Goal: Information Seeking & Learning: Learn about a topic

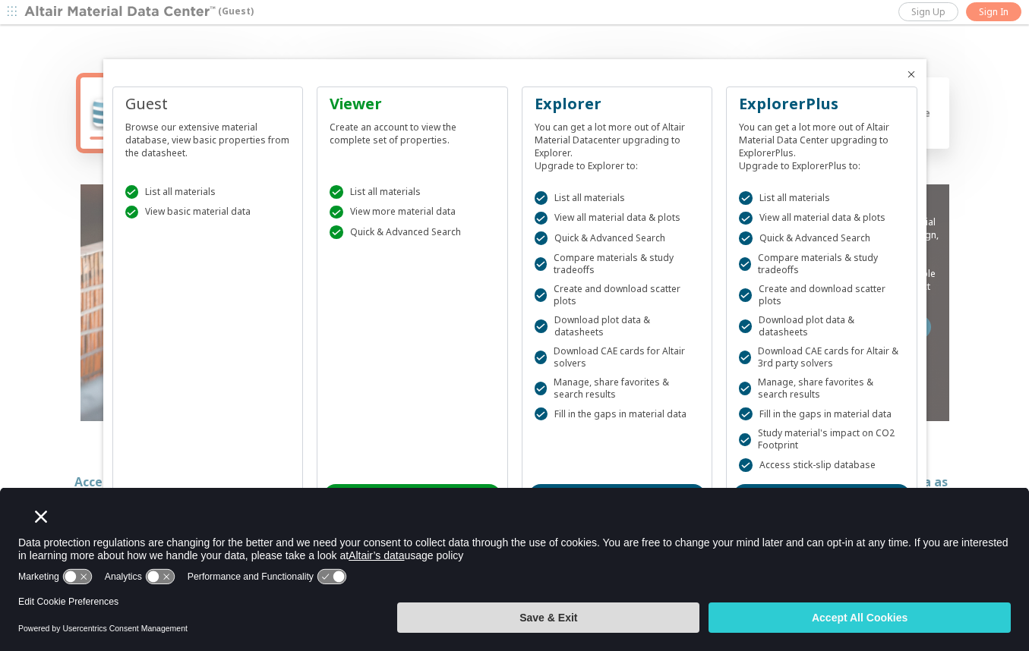
click at [550, 620] on button "Save & Exit" at bounding box center [548, 618] width 302 height 30
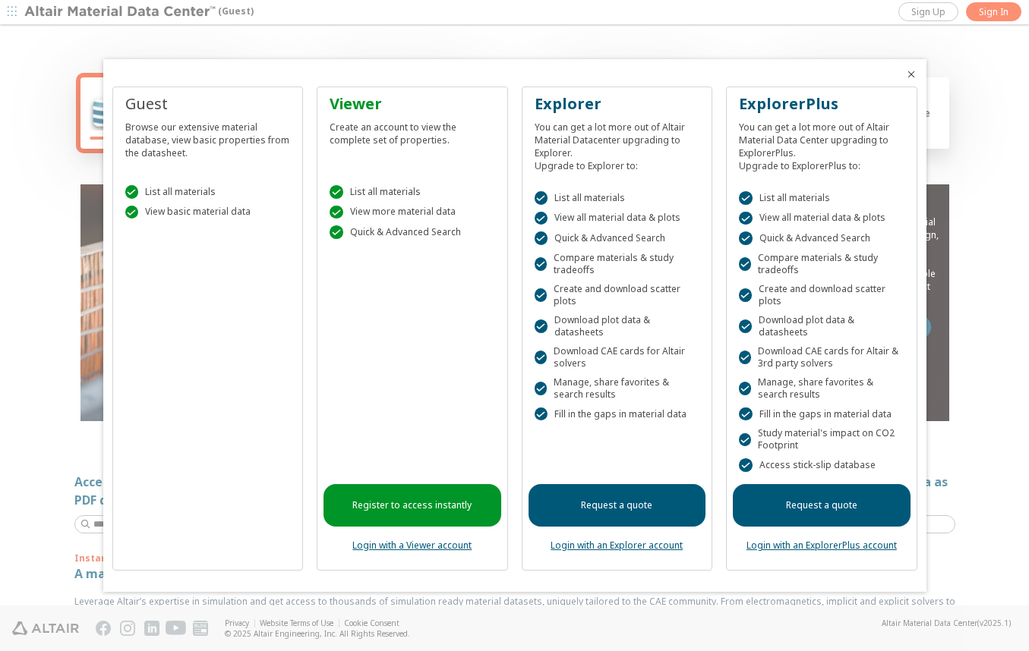
click at [191, 261] on div "Guest Browse our extensive material database, view basic properties from the da…" at bounding box center [207, 329] width 191 height 484
click at [205, 430] on div "Guest Browse our extensive material database, view basic properties from the da…" at bounding box center [207, 329] width 191 height 484
click at [176, 129] on div "Browse our extensive material database, view basic properties from the datashee…" at bounding box center [208, 137] width 166 height 45
click at [184, 136] on div "Browse our extensive material database, view basic properties from the datashee…" at bounding box center [208, 137] width 166 height 45
click at [241, 184] on div " List all materials  View basic material data" at bounding box center [208, 198] width 178 height 65
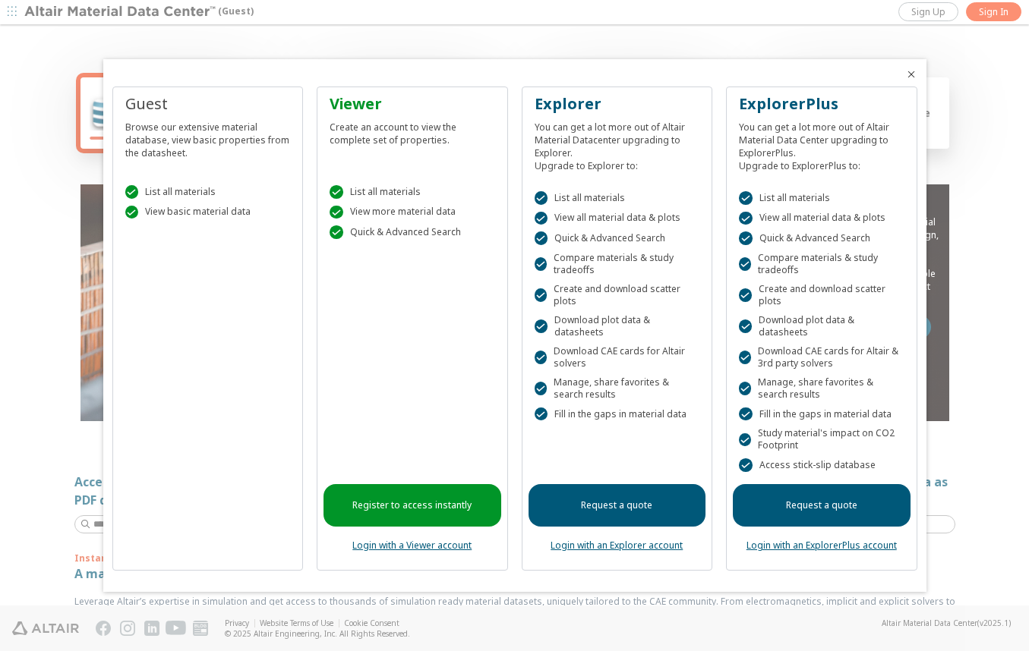
click at [216, 231] on div " List all materials  View basic material data" at bounding box center [208, 198] width 178 height 65
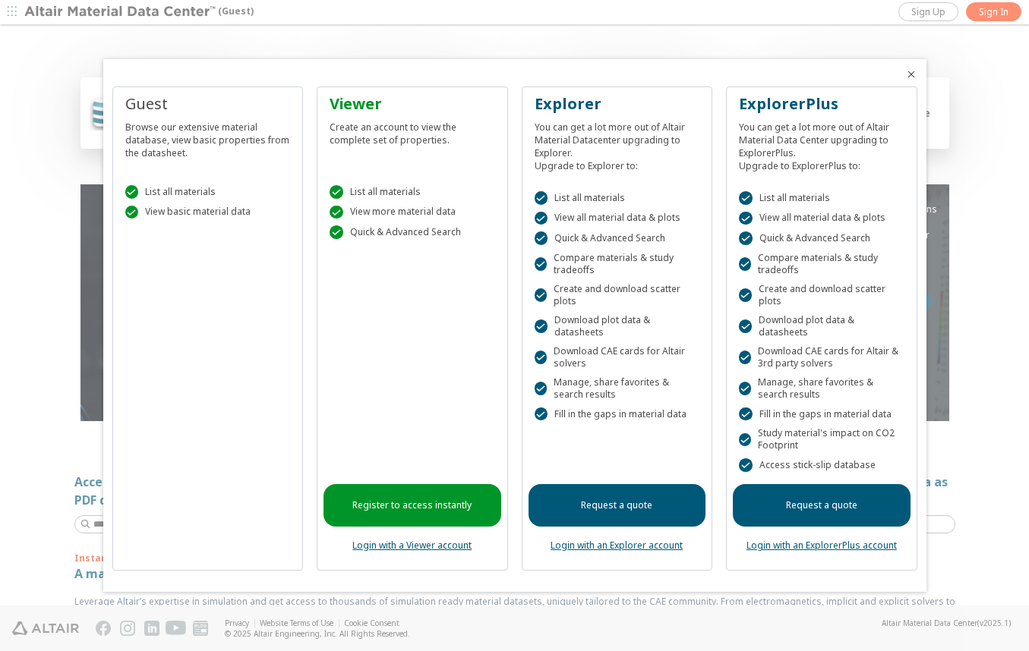
click at [913, 78] on icon "Close" at bounding box center [911, 74] width 12 height 12
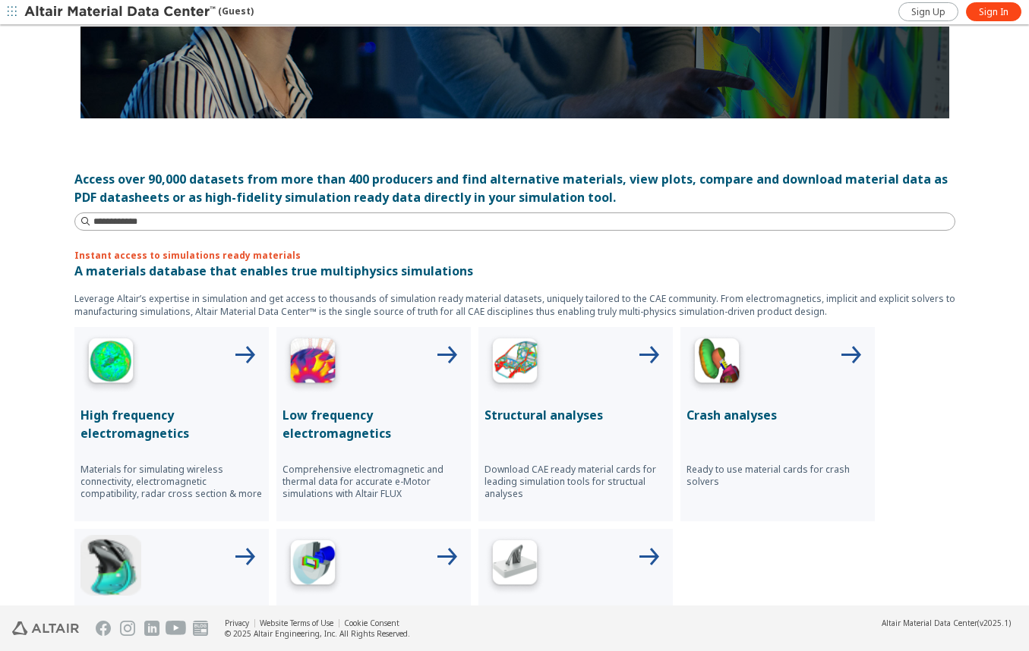
scroll to position [304, 0]
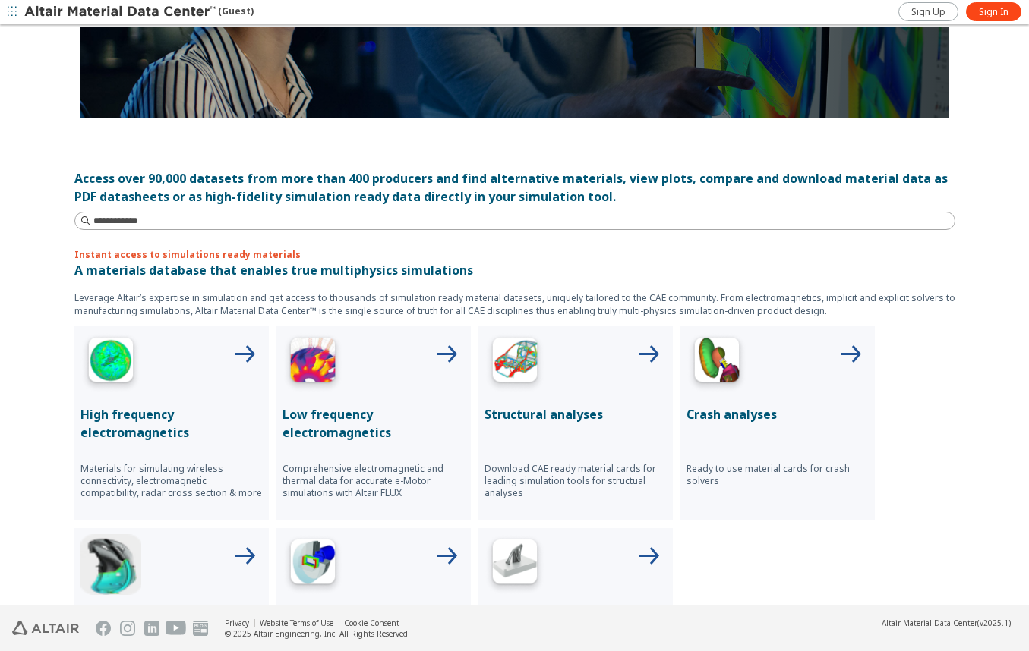
click at [553, 415] on p "Structural analyses" at bounding box center [575, 414] width 182 height 18
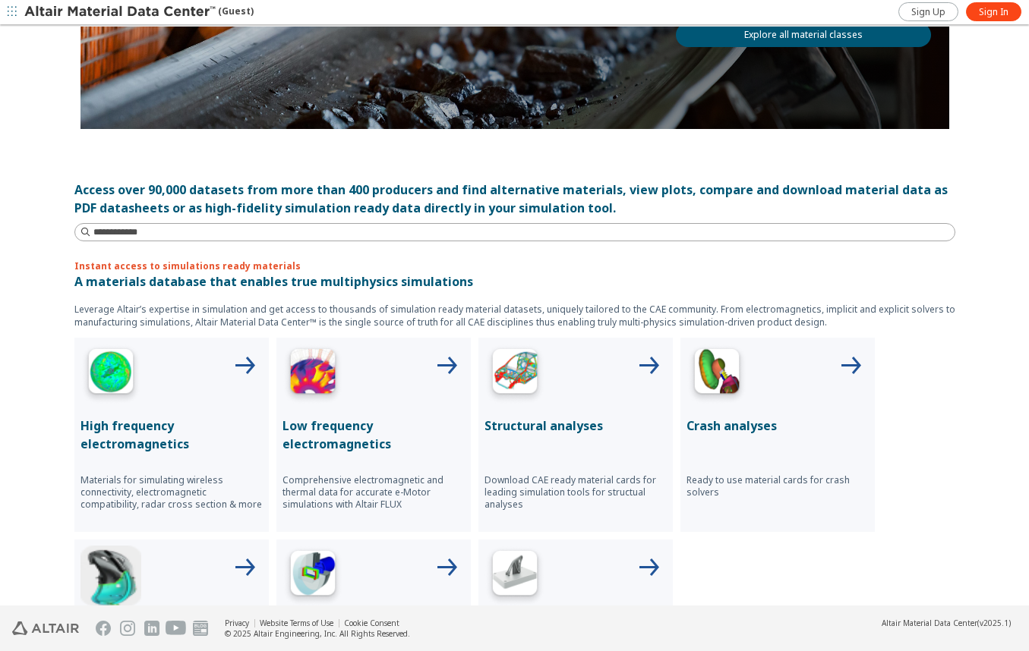
scroll to position [304, 0]
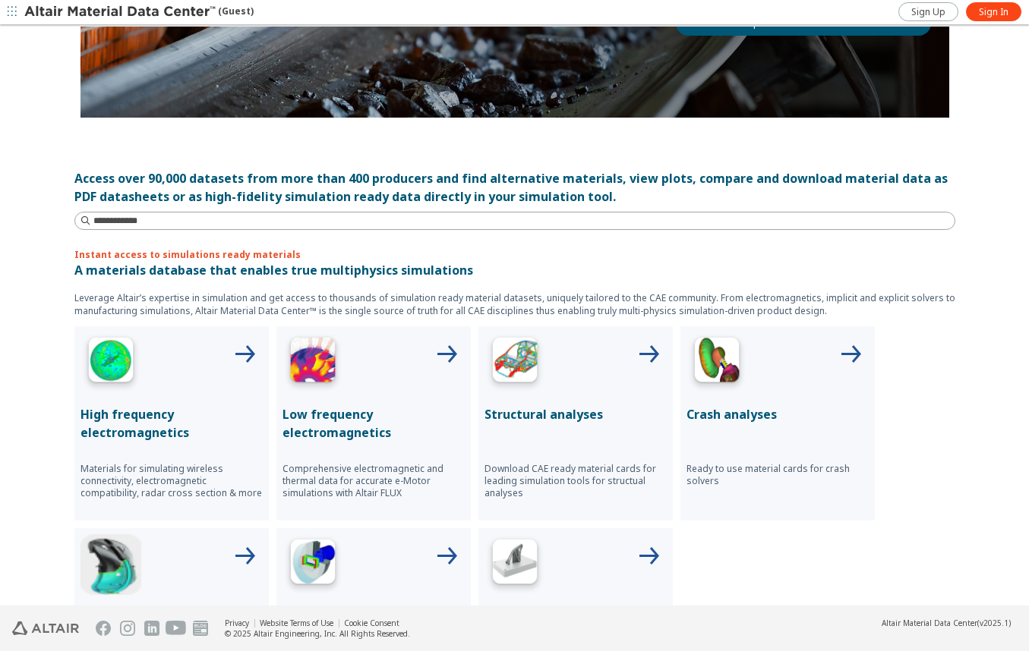
click at [724, 410] on p "Crash analyses" at bounding box center [777, 414] width 182 height 18
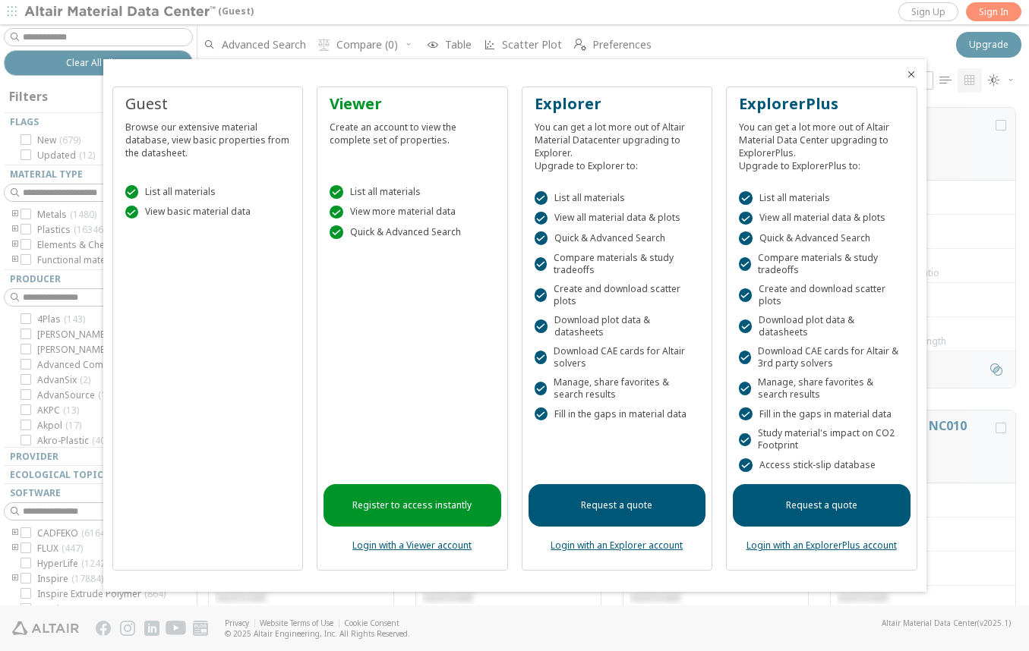
scroll to position [498, 820]
click at [912, 77] on icon "Close" at bounding box center [911, 74] width 12 height 12
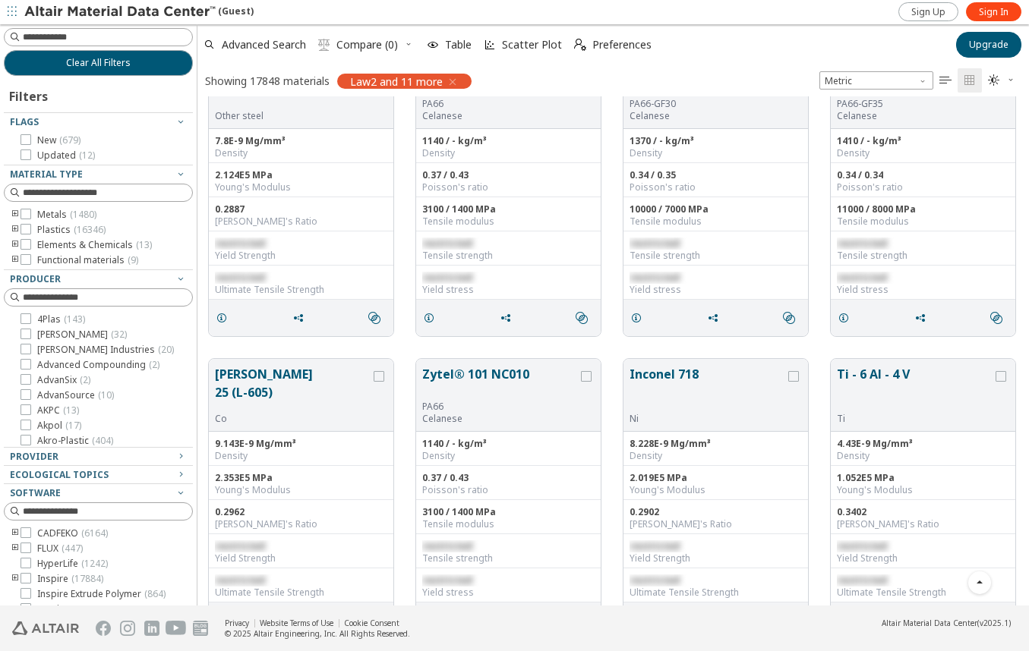
scroll to position [691, 0]
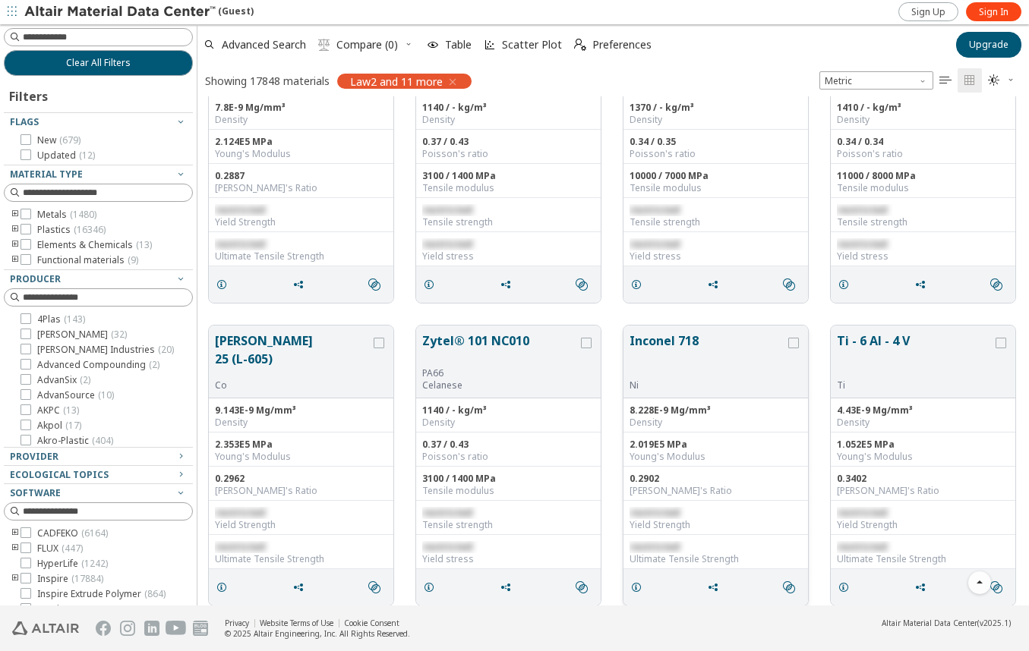
click at [680, 337] on button "Inconel 718" at bounding box center [707, 356] width 156 height 48
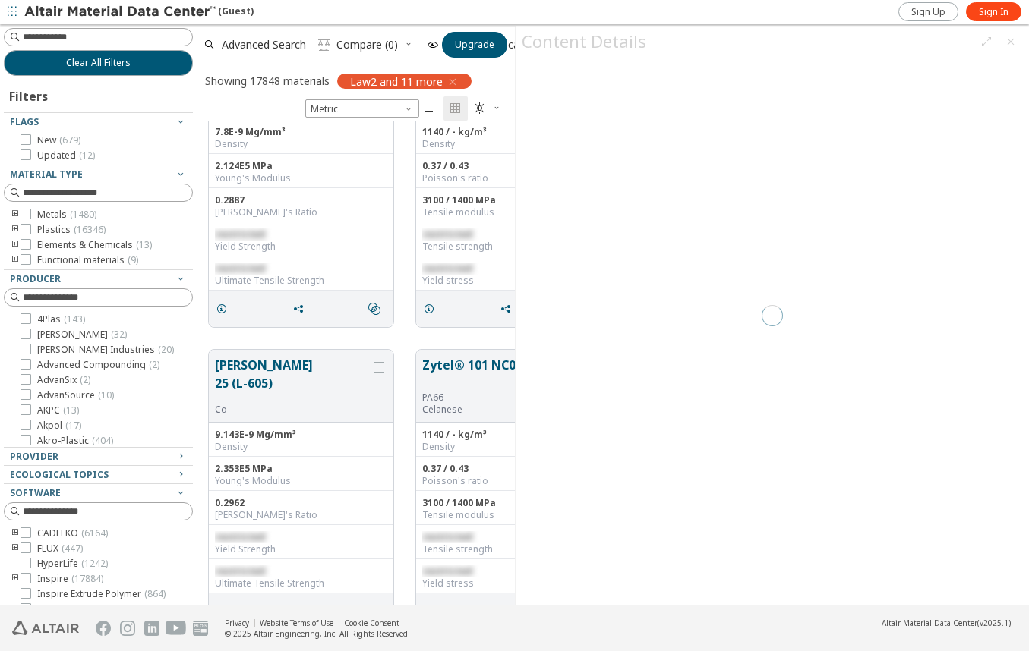
scroll to position [474, 305]
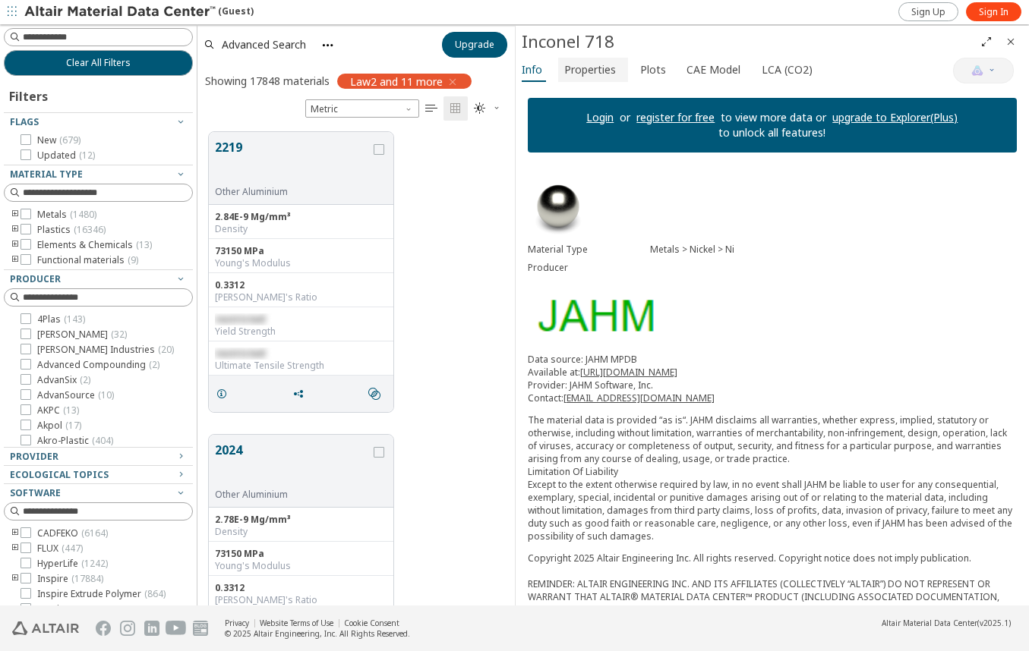
click at [604, 64] on span "Properties" at bounding box center [590, 70] width 52 height 24
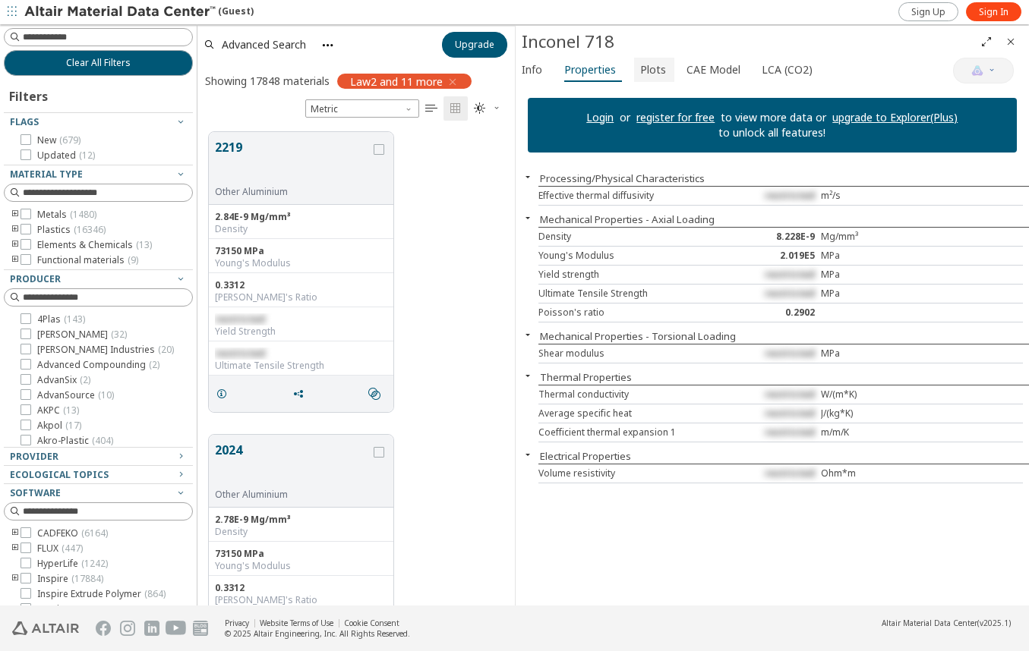
click at [648, 66] on span "Plots" at bounding box center [653, 70] width 26 height 24
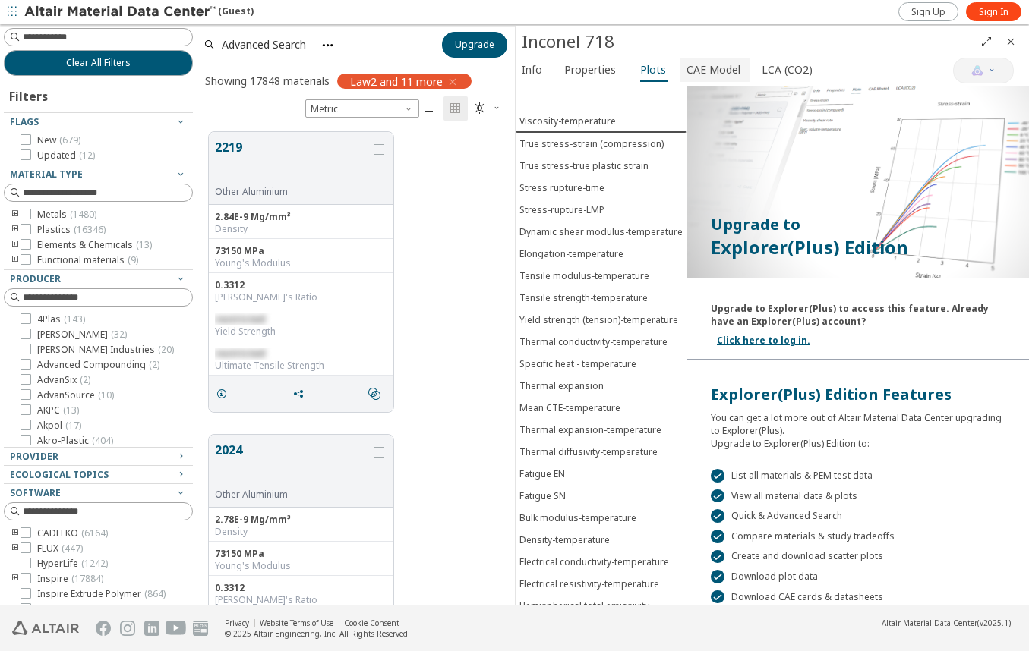
click at [705, 64] on span "CAE Model" at bounding box center [713, 70] width 54 height 24
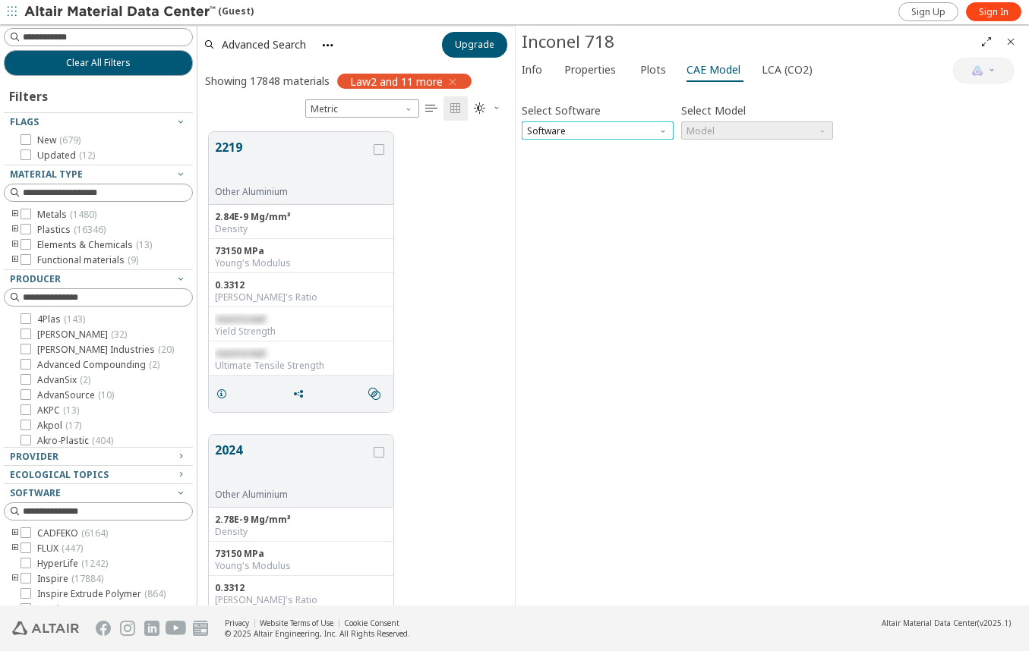
click at [579, 128] on span "Software" at bounding box center [598, 130] width 152 height 18
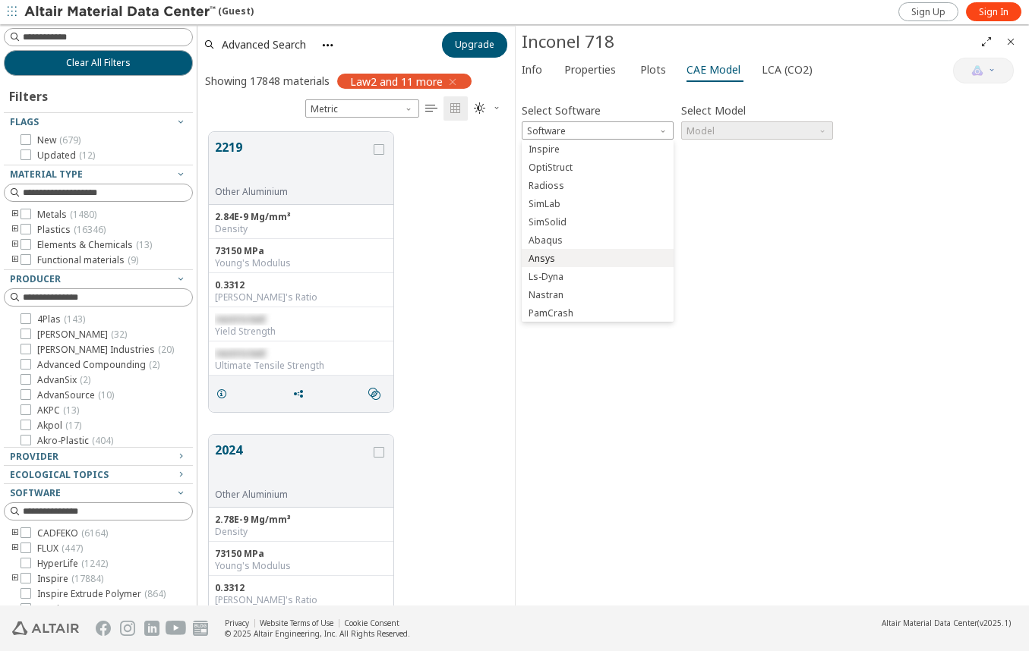
click at [572, 261] on span "Ansys" at bounding box center [598, 259] width 140 height 11
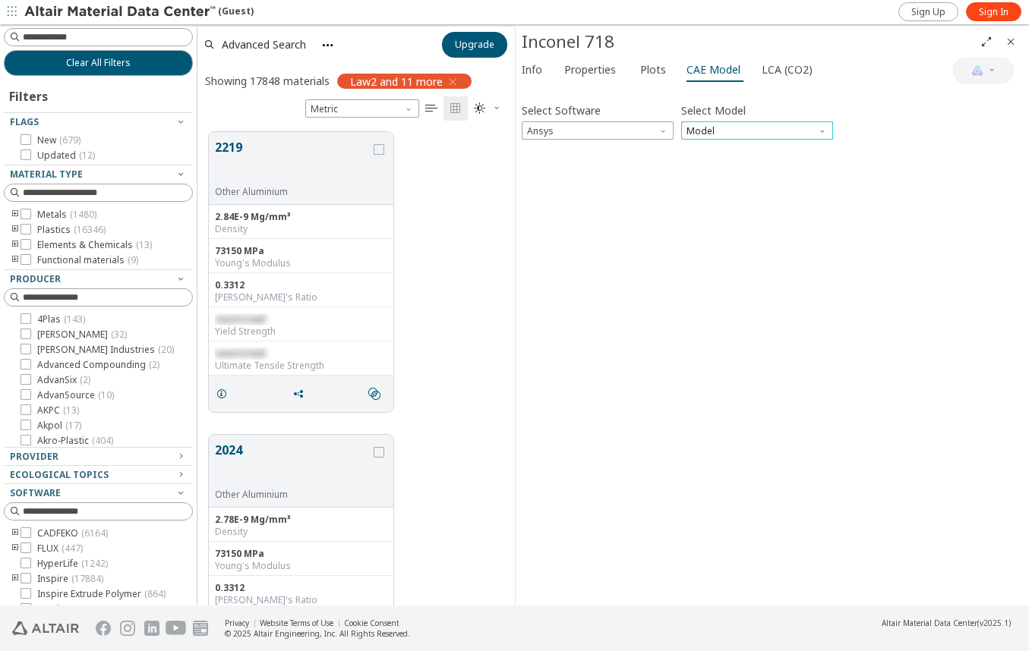
click at [746, 129] on span "Model" at bounding box center [757, 130] width 152 height 18
click at [734, 160] on button "Plastic" at bounding box center [757, 167] width 152 height 18
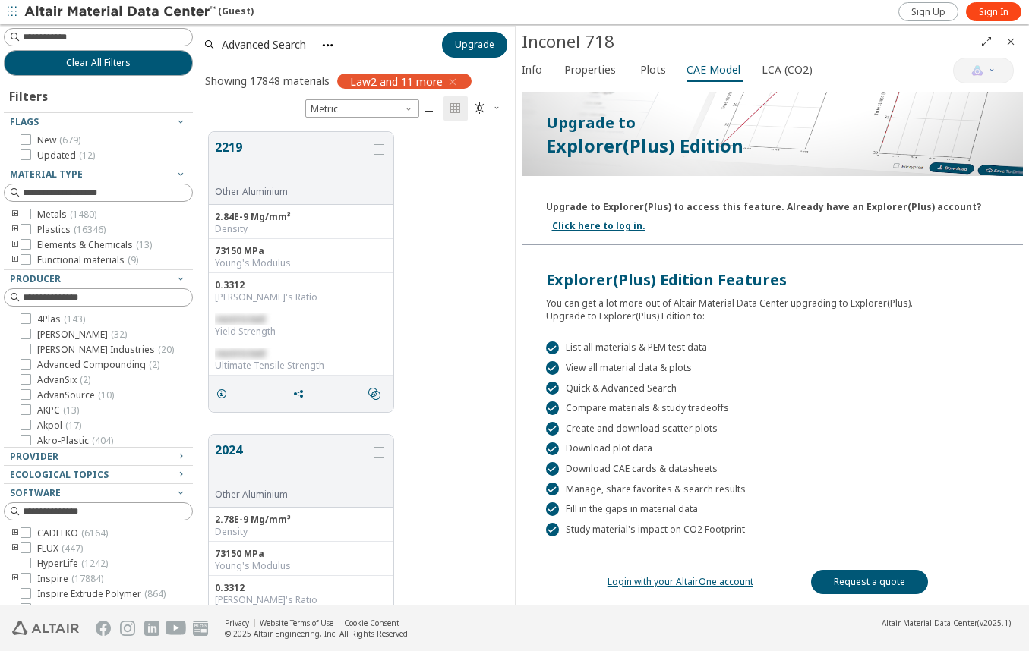
scroll to position [169, 0]
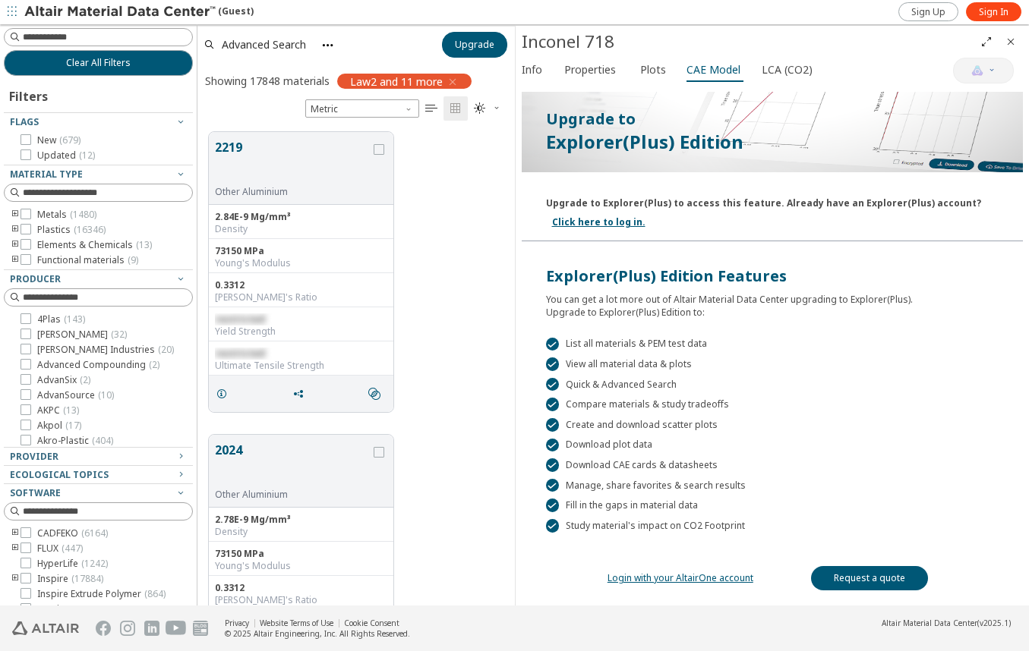
click at [503, 353] on div "2219 Other Aluminium 2.84E-9 Mg/mm³ Density 73150 MPa Young's Modulus 0.3312 Po…" at bounding box center [355, 272] width 317 height 303
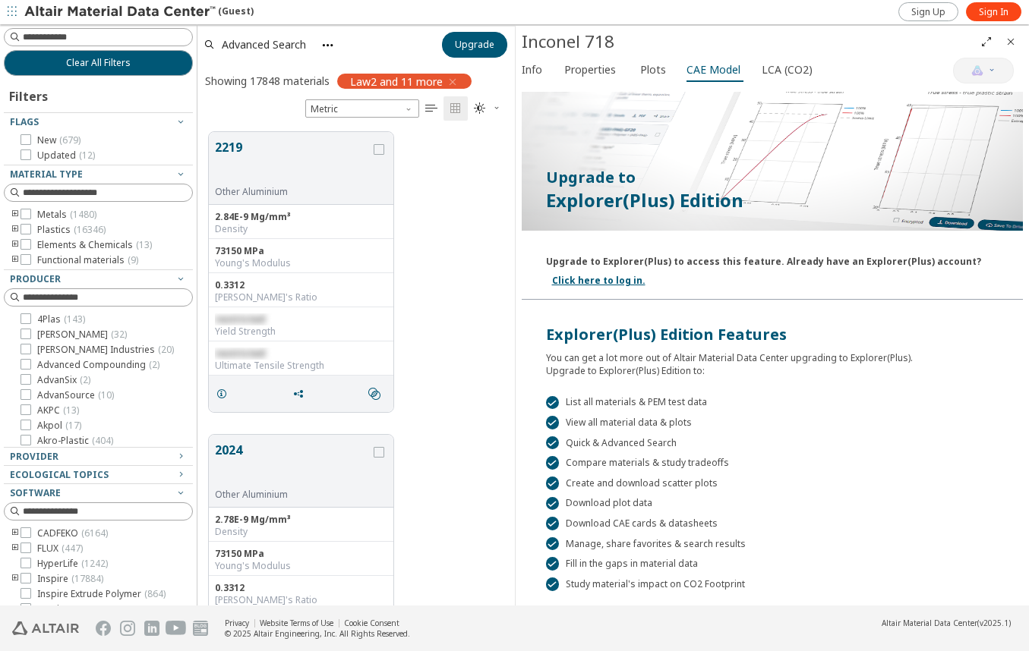
scroll to position [0, 0]
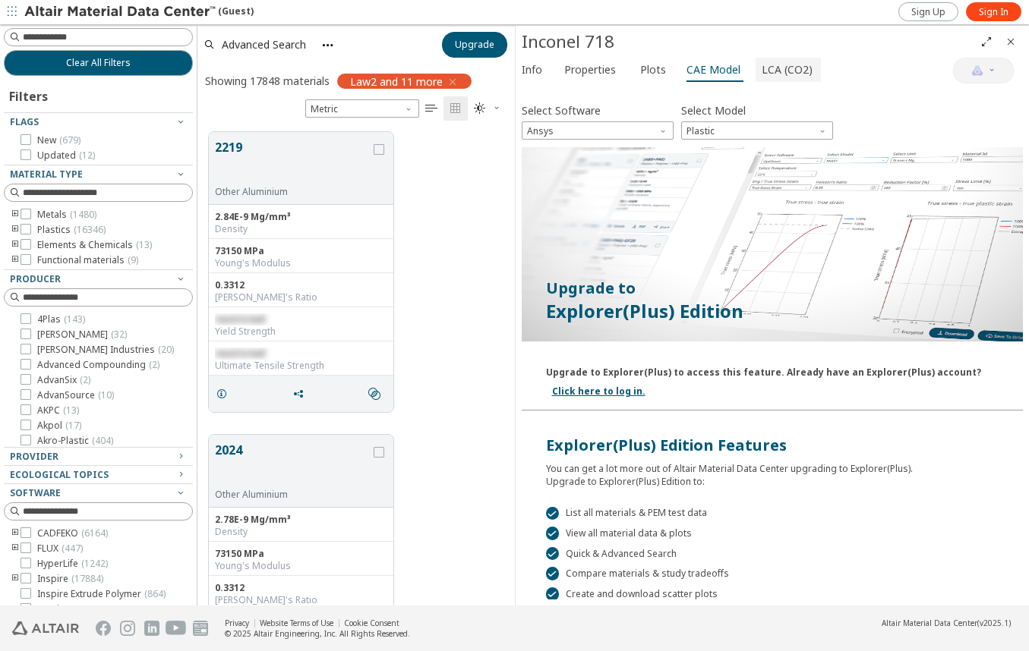
click at [780, 68] on span "LCA (CO2)" at bounding box center [787, 70] width 51 height 24
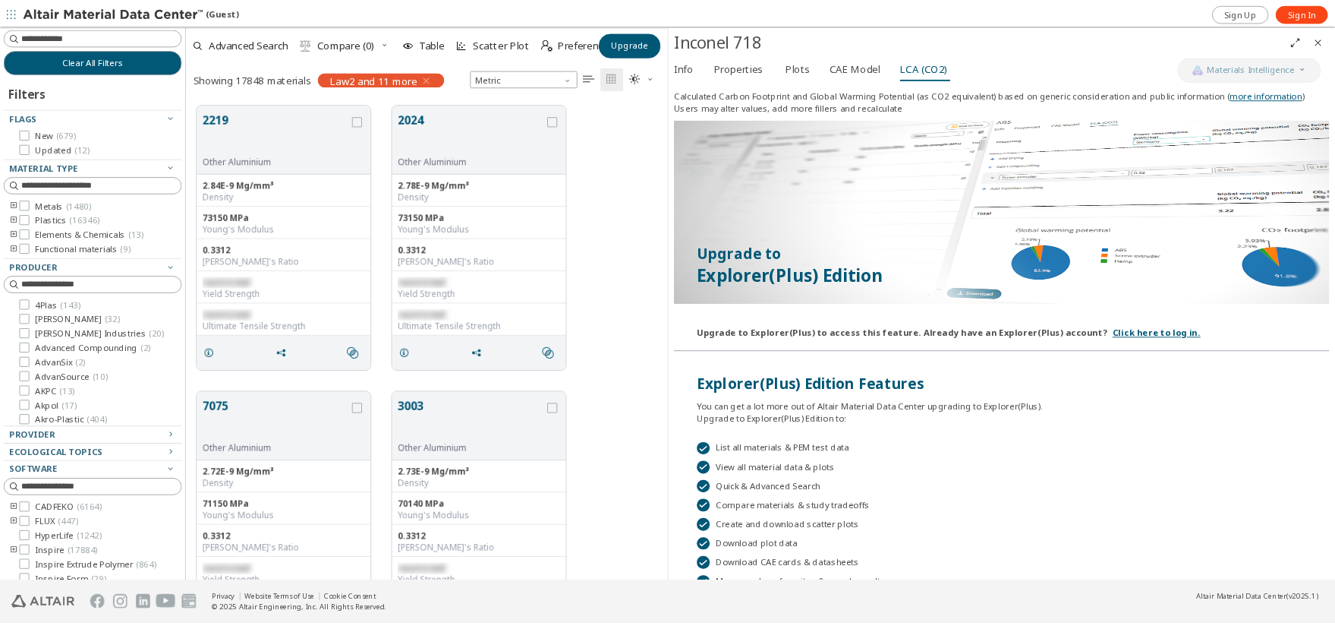
scroll to position [503, 497]
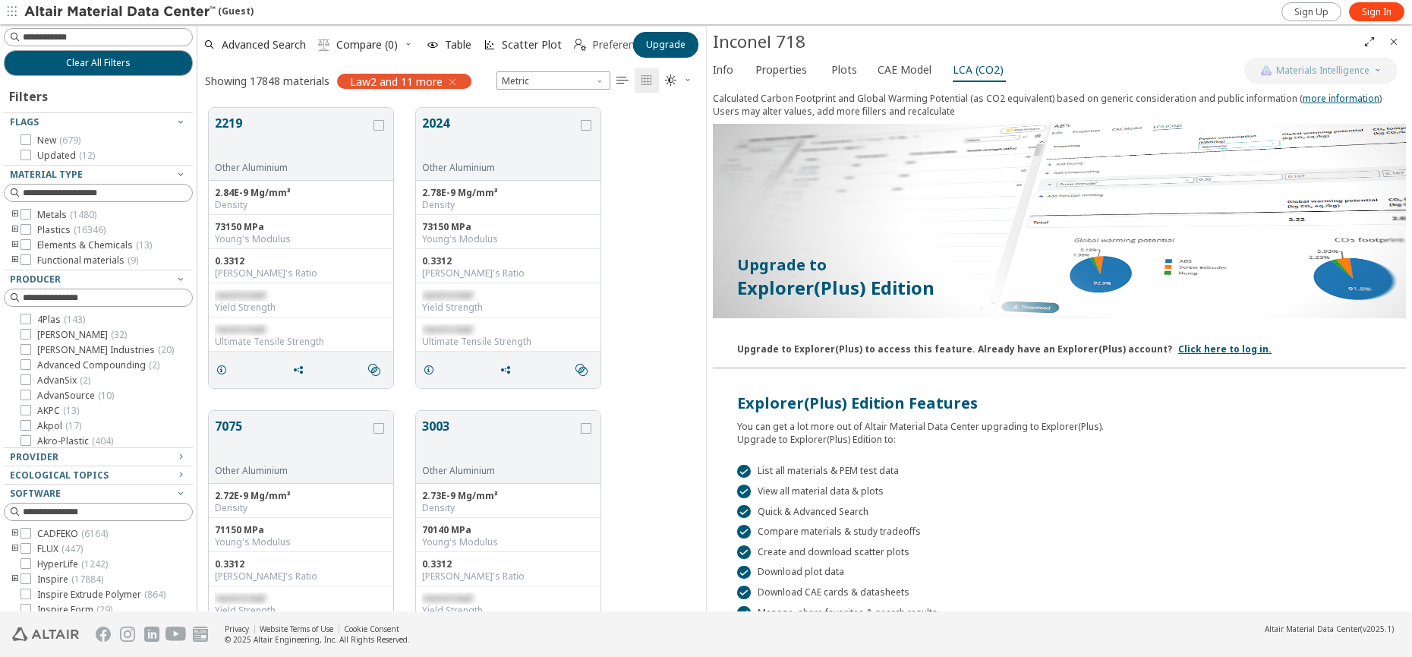
click at [608, 39] on span "Preferences" at bounding box center [621, 44] width 59 height 11
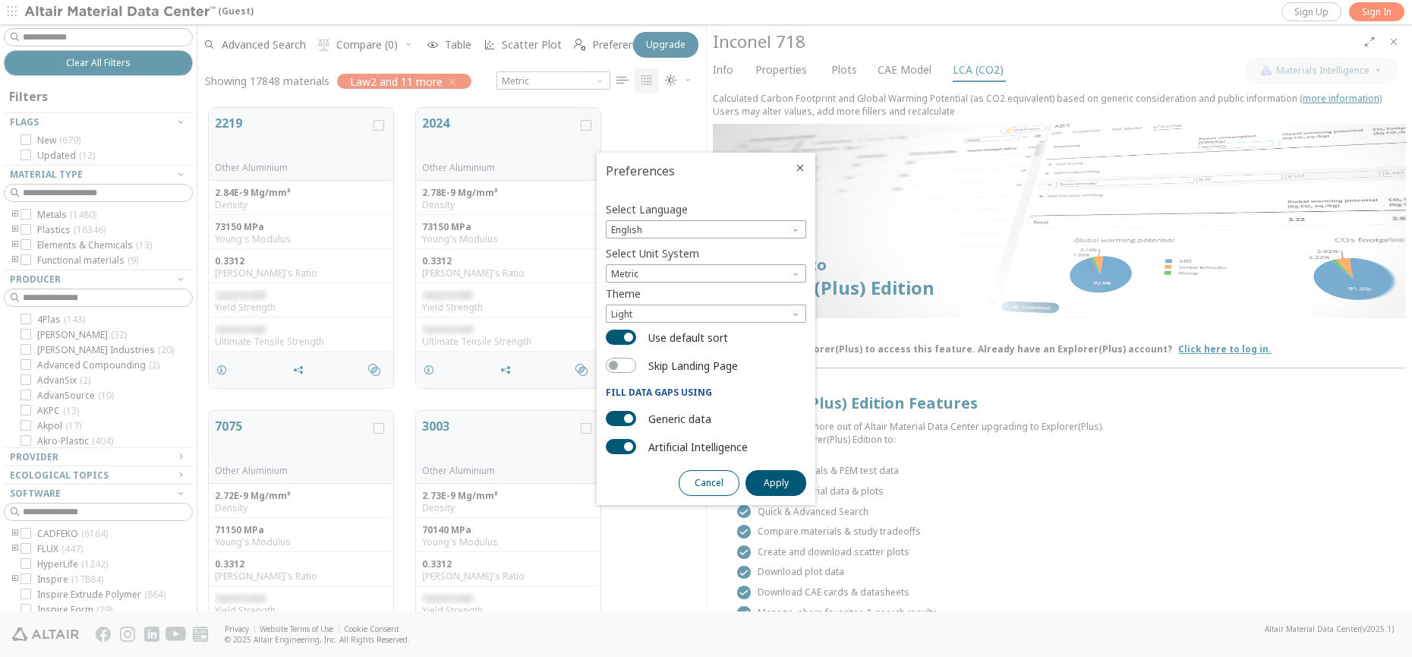
click at [714, 486] on span "Cancel" at bounding box center [709, 483] width 29 height 12
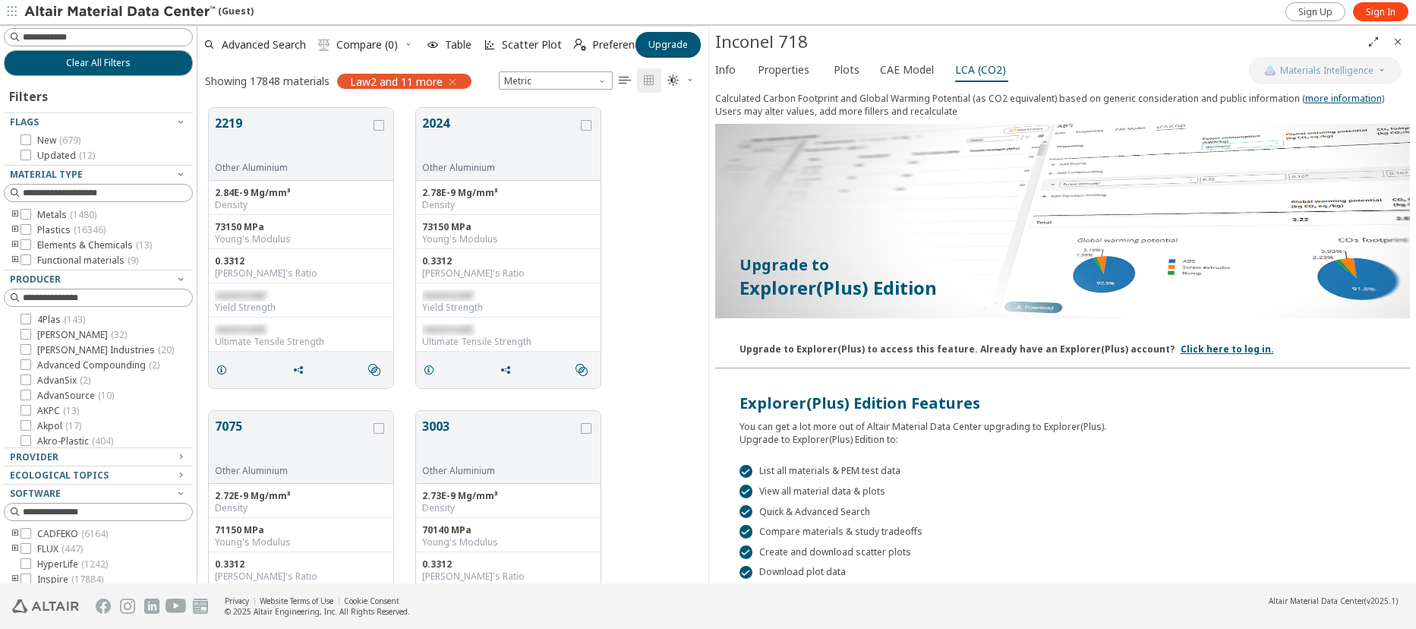
scroll to position [12, 12]
click at [408, 45] on span " Compare (0)" at bounding box center [366, 44] width 109 height 33
drag, startPoint x: 189, startPoint y: 307, endPoint x: 206, endPoint y: 445, distance: 138.4
click at [206, 445] on div "Clear All Filters Filters Flags New ( 679 ) Updated ( 12 ) Material Type Metals…" at bounding box center [708, 303] width 1416 height 559
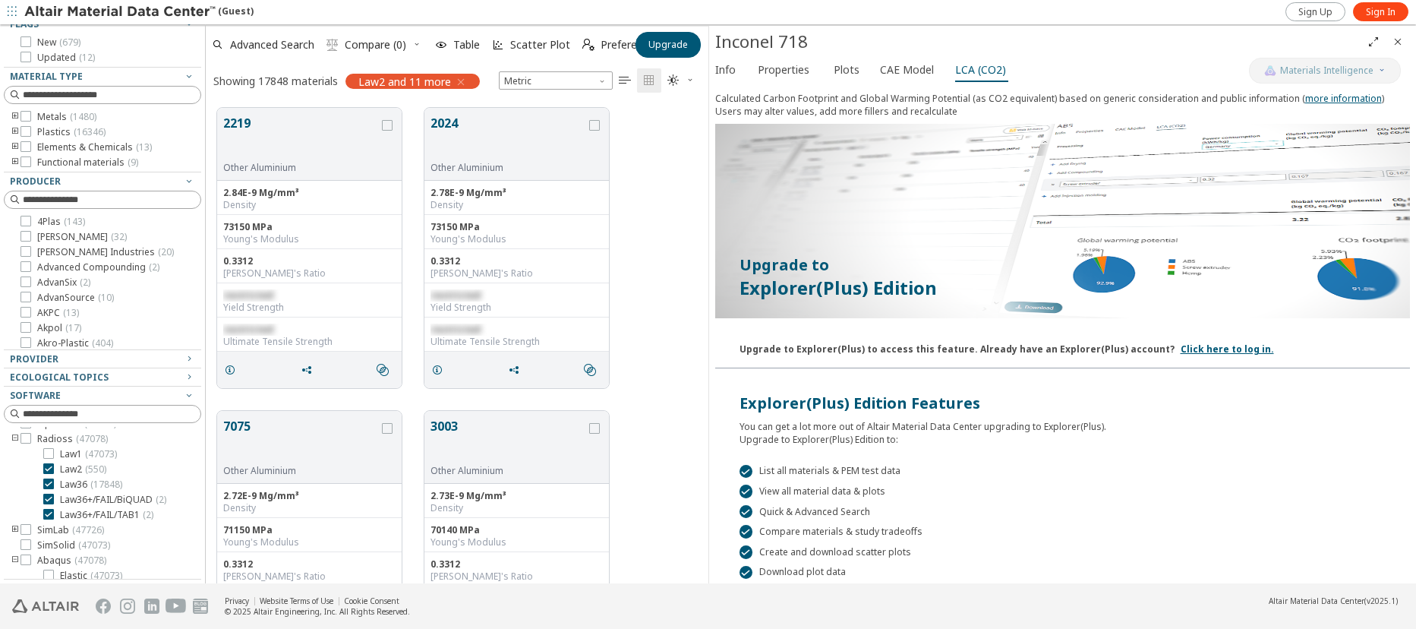
scroll to position [0, 0]
click at [913, 66] on span "CAE Model" at bounding box center [907, 70] width 54 height 24
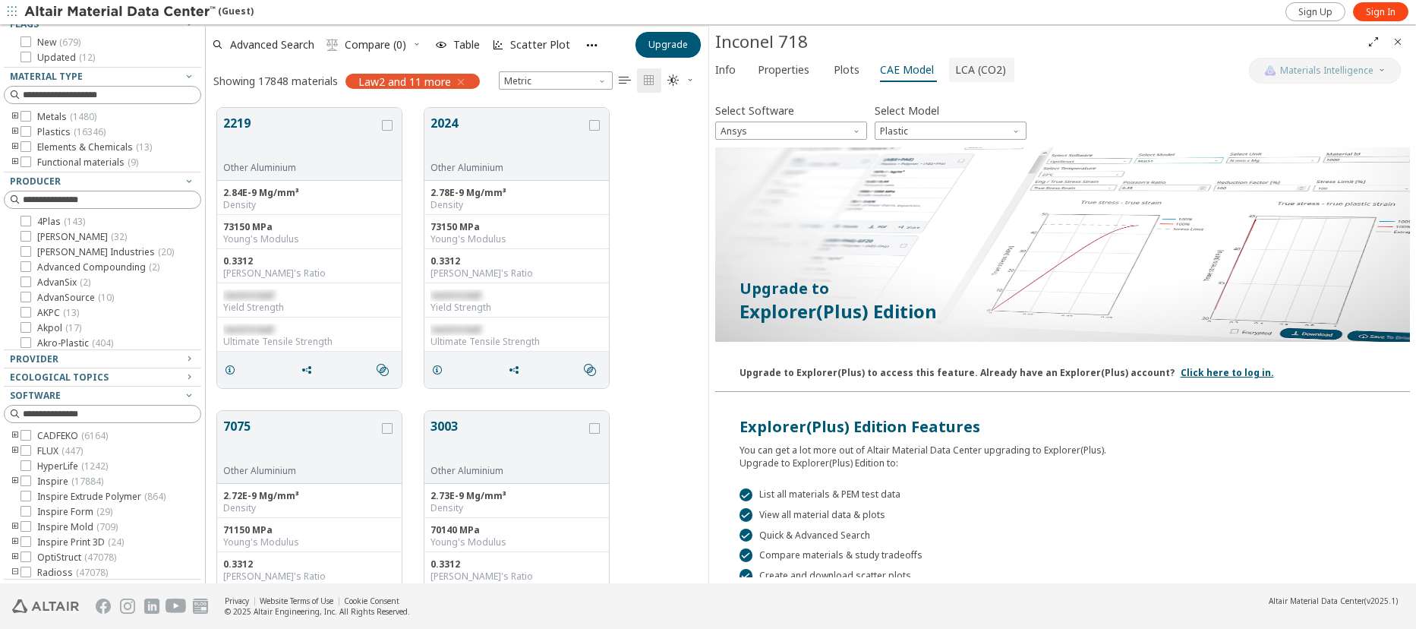
click at [984, 77] on span "LCA (CO2)" at bounding box center [980, 70] width 51 height 24
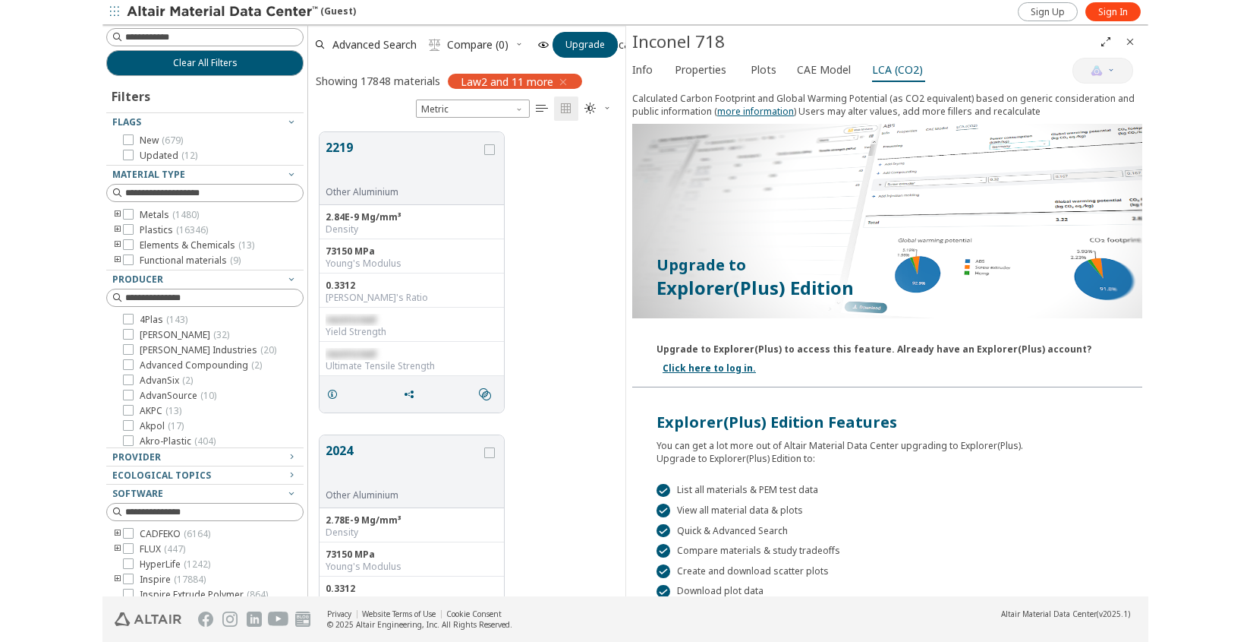
scroll to position [464, 306]
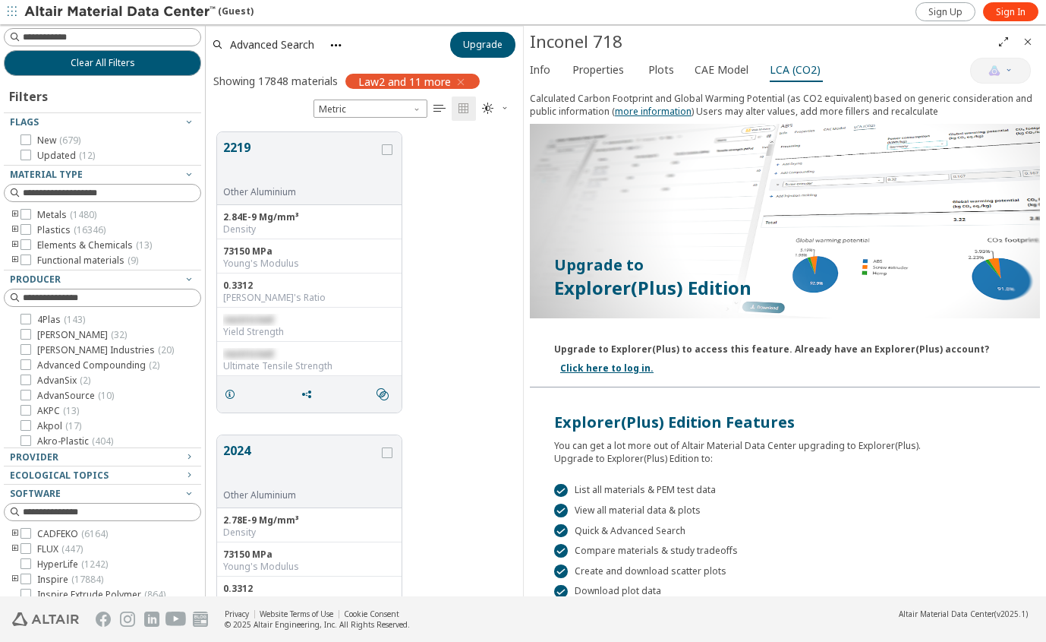
click at [491, 107] on icon "" at bounding box center [488, 108] width 12 height 12
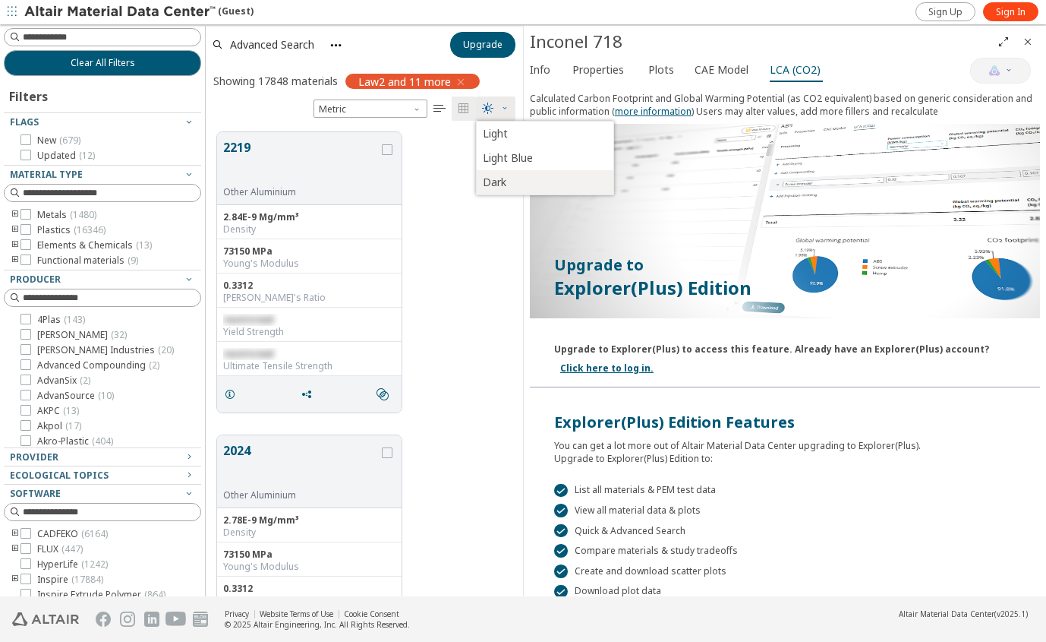
click at [526, 173] on span "Dark" at bounding box center [543, 182] width 121 height 24
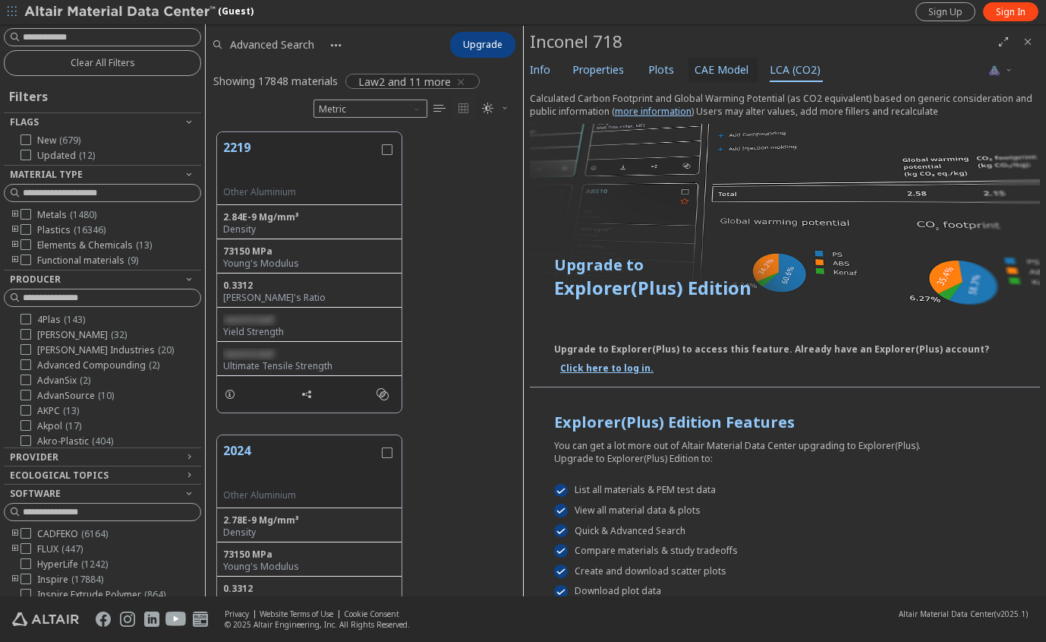
click at [695, 61] on span "CAE Model" at bounding box center [722, 70] width 54 height 24
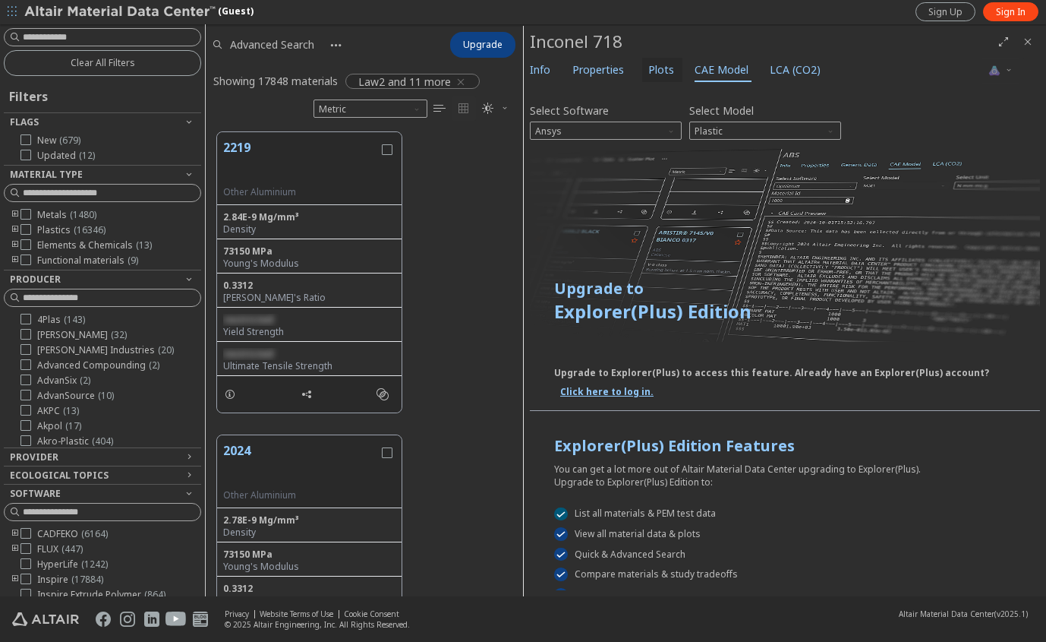
click at [659, 64] on span "Plots" at bounding box center [661, 70] width 26 height 24
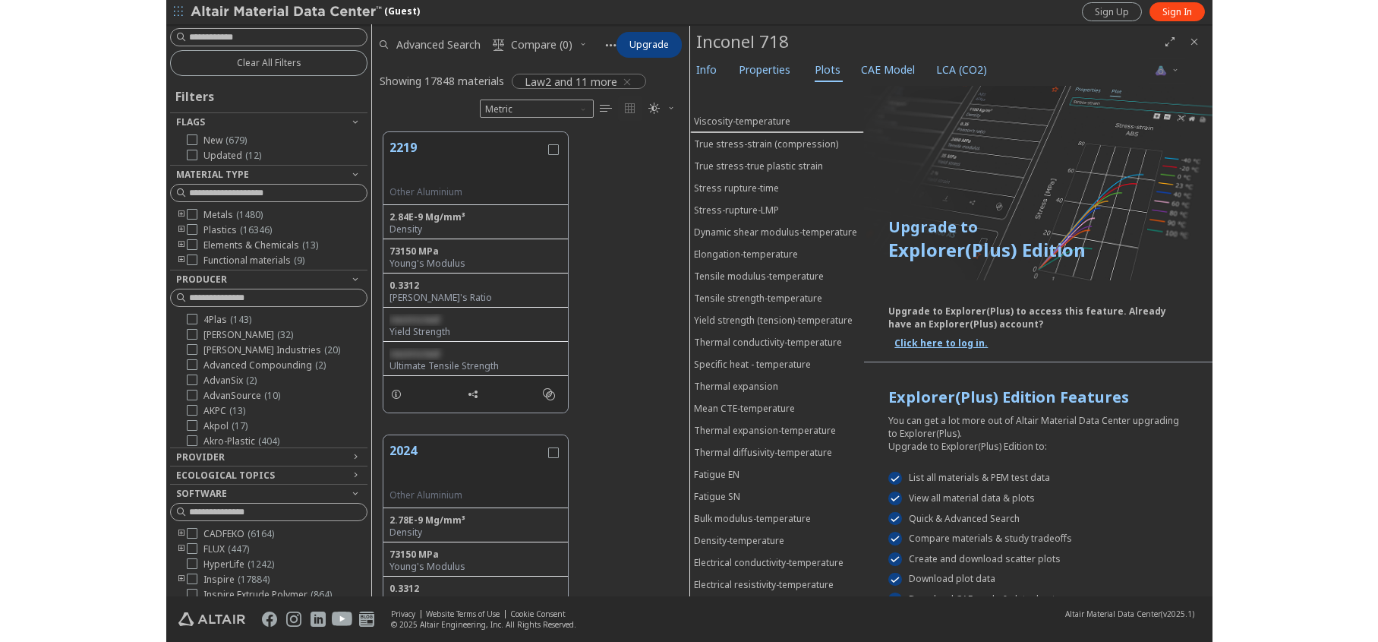
scroll to position [464, 471]
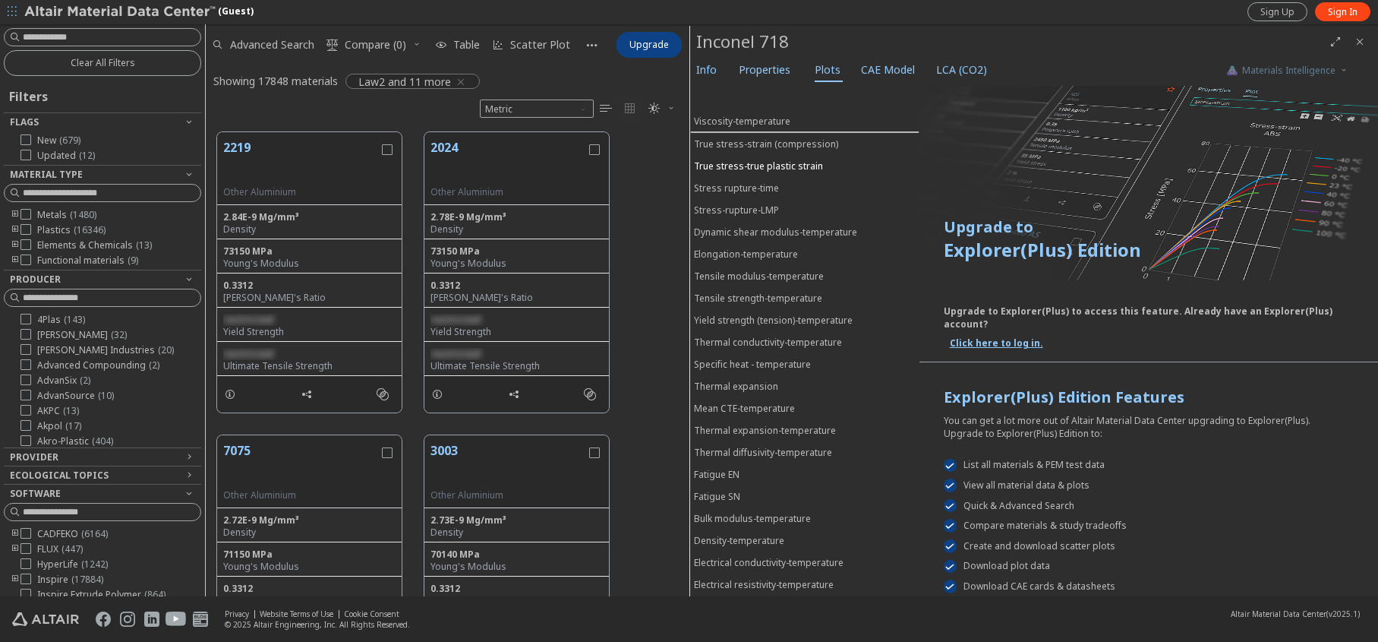
click at [736, 166] on div "True stress-true plastic strain" at bounding box center [758, 165] width 129 height 13
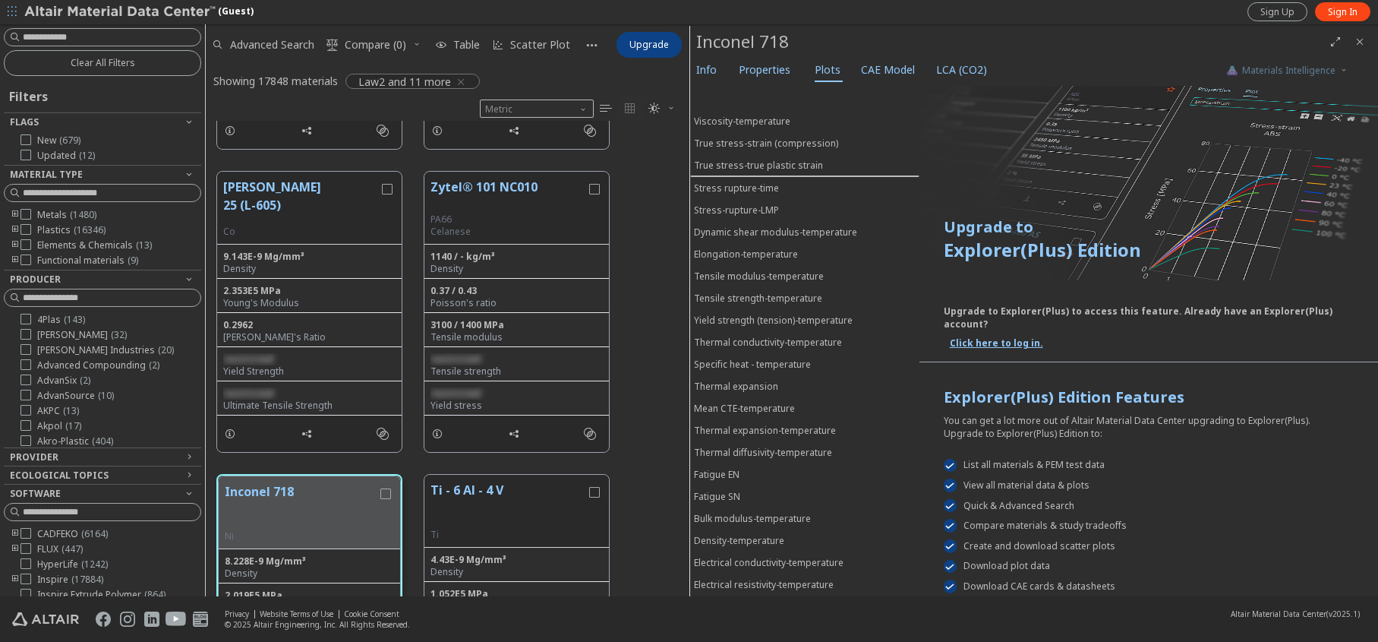
scroll to position [1822, 0]
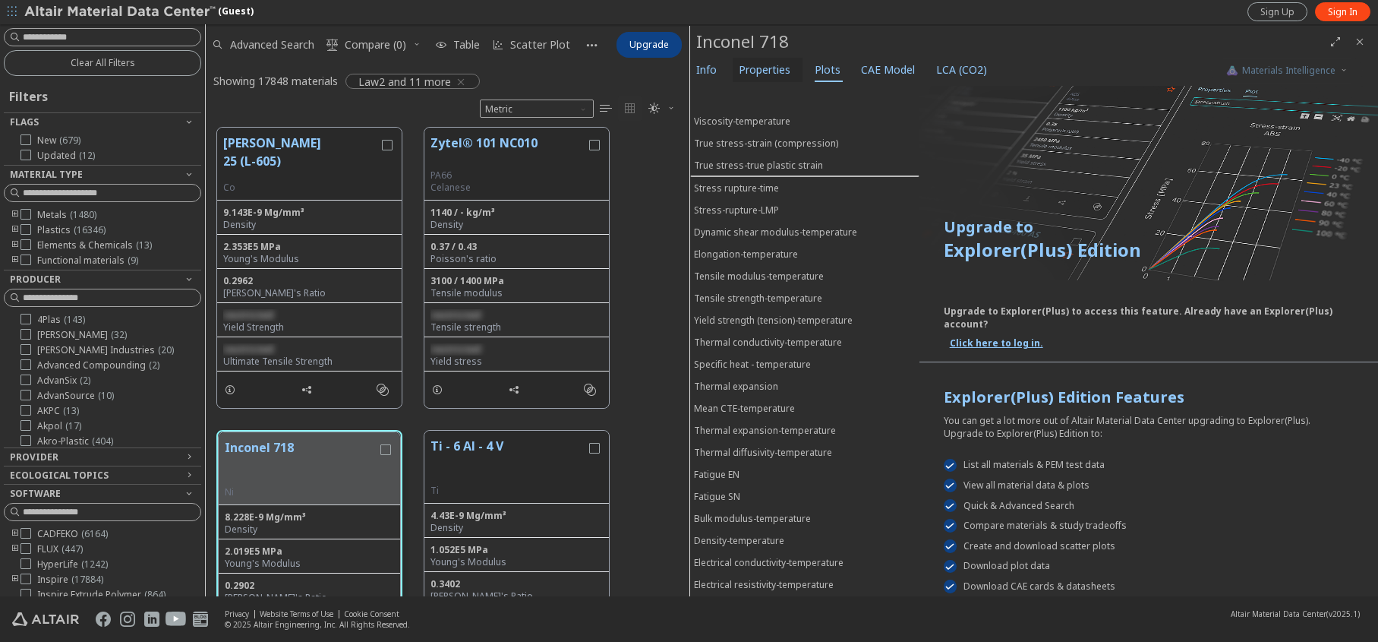
click at [771, 73] on span "Properties" at bounding box center [765, 70] width 52 height 24
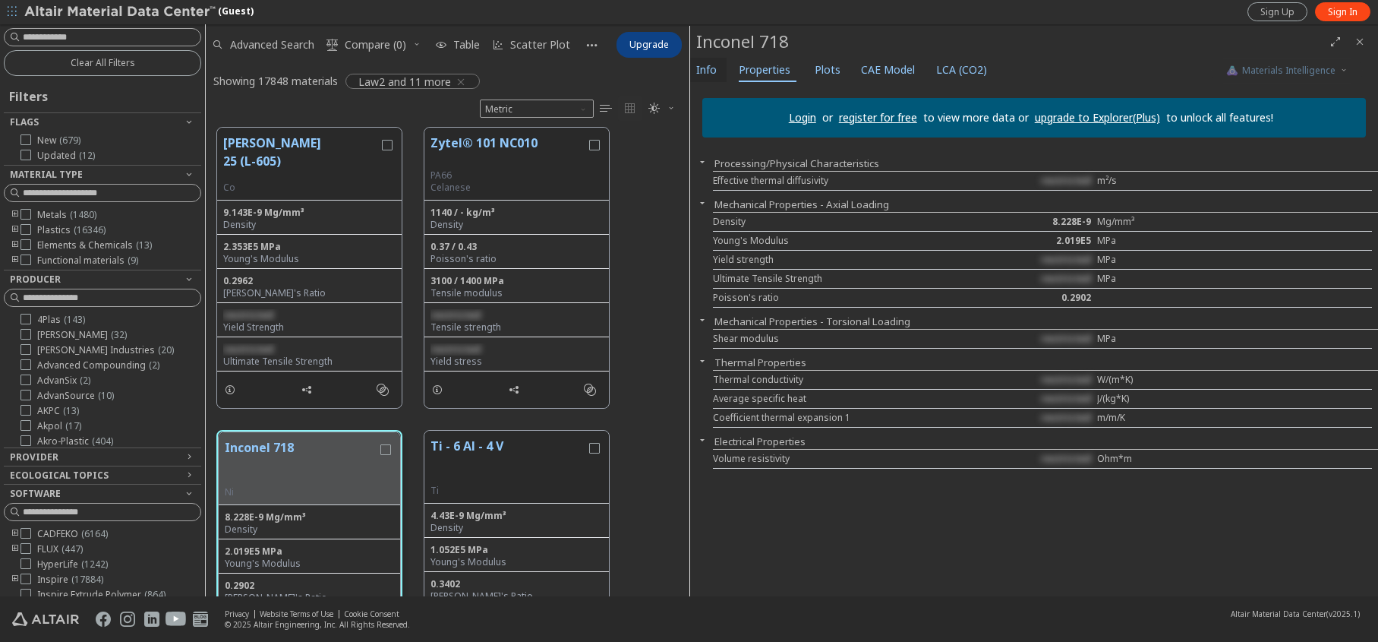
click at [717, 71] on span "Info" at bounding box center [708, 70] width 24 height 24
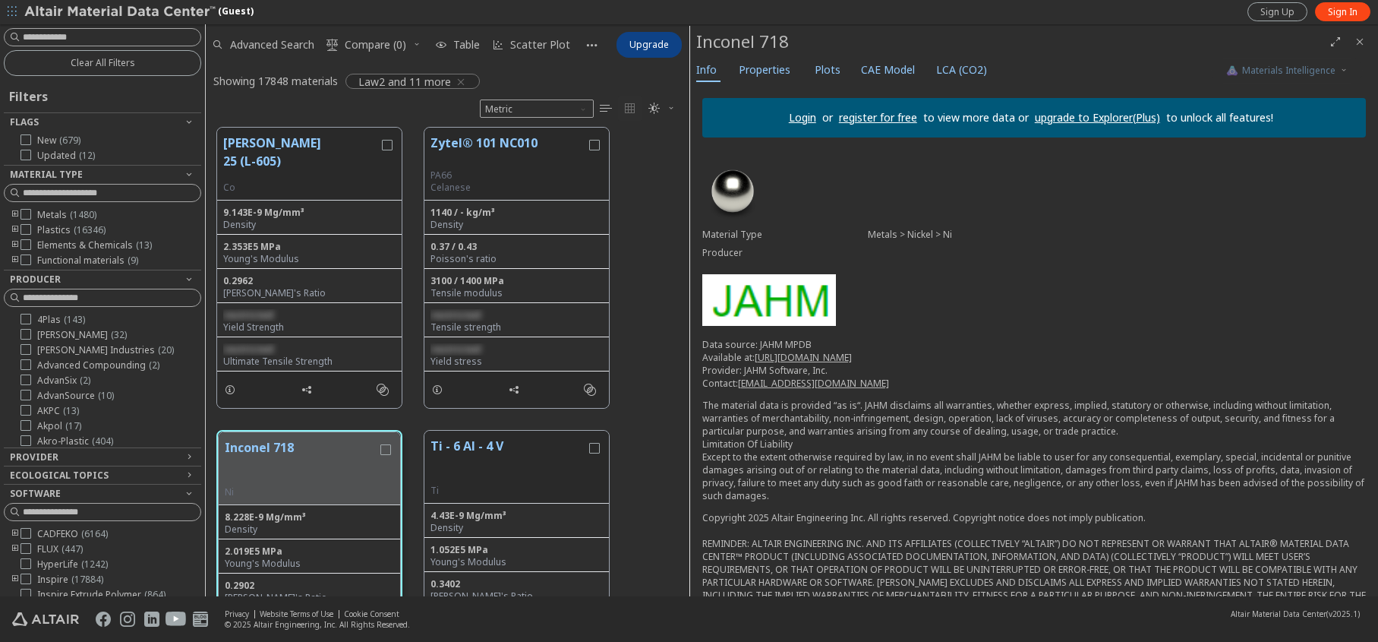
click at [1028, 41] on icon "Full Screen" at bounding box center [1335, 42] width 12 height 12
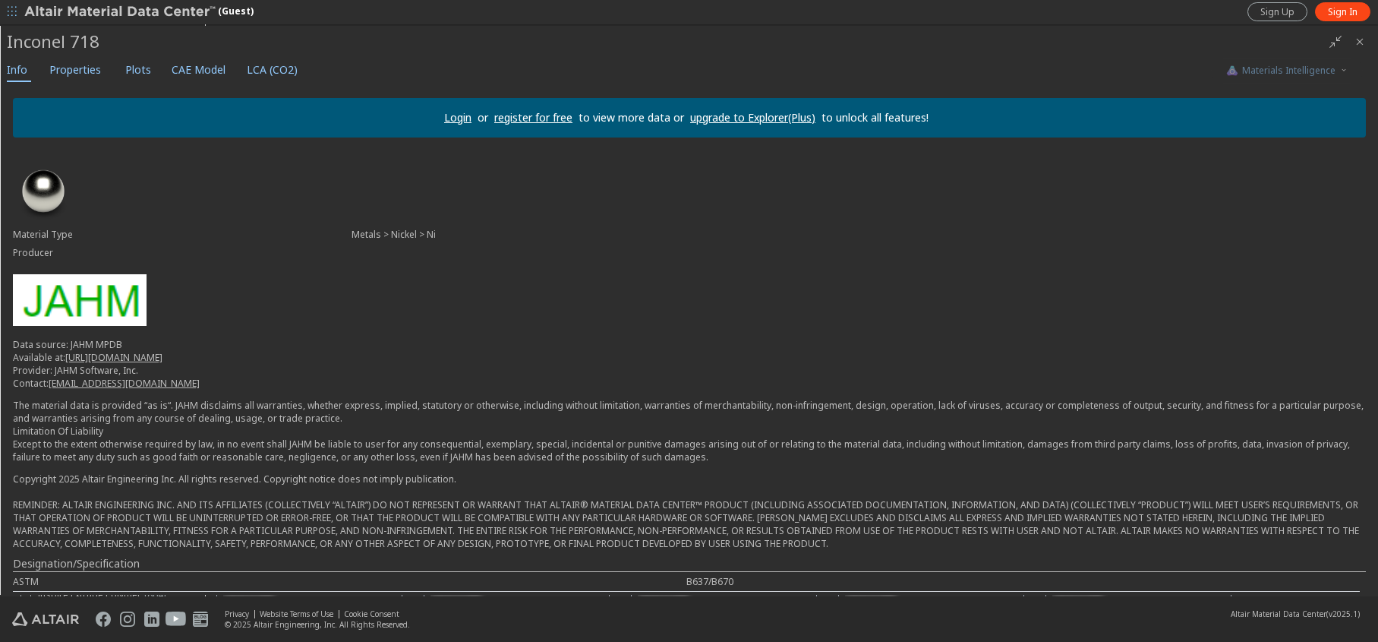
click at [1028, 41] on icon "" at bounding box center [1335, 42] width 12 height 12
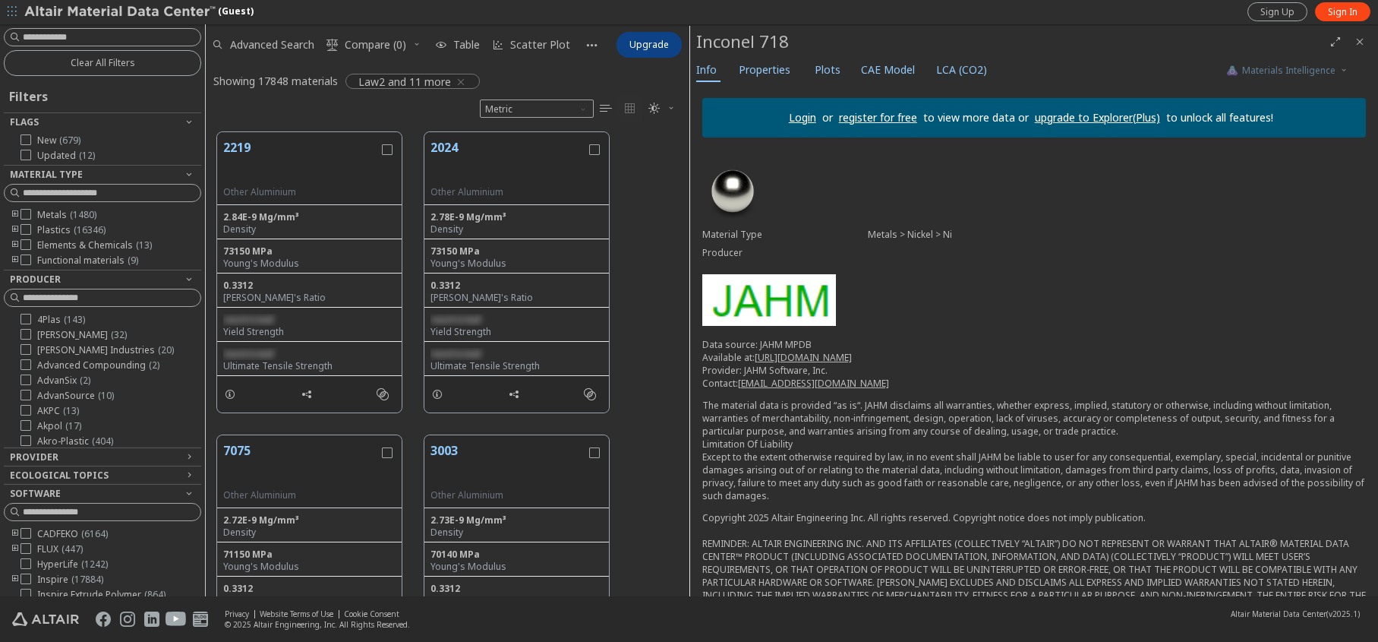
click at [11, 11] on icon "button" at bounding box center [12, 11] width 9 height 9
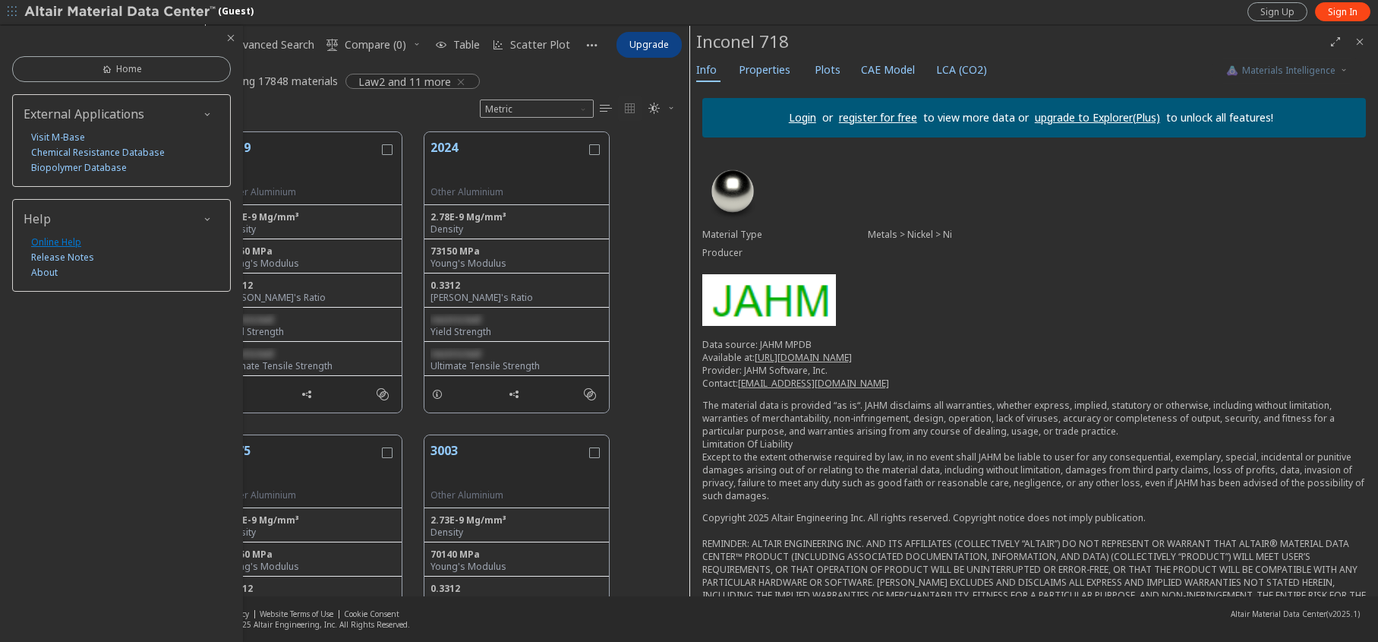
click at [64, 241] on link "Online Help" at bounding box center [56, 242] width 50 height 15
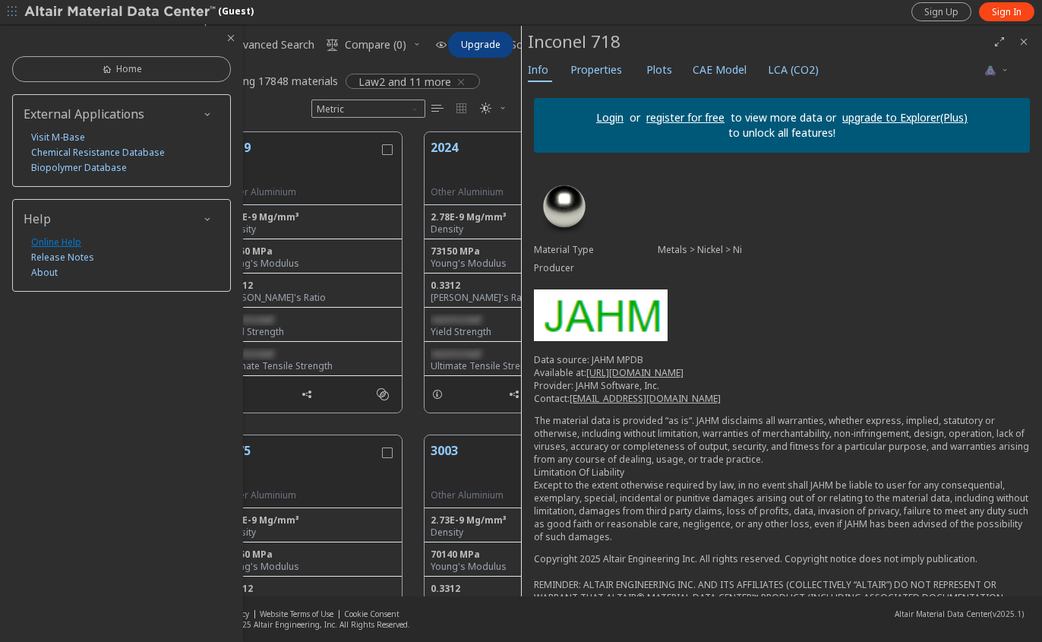
scroll to position [464, 304]
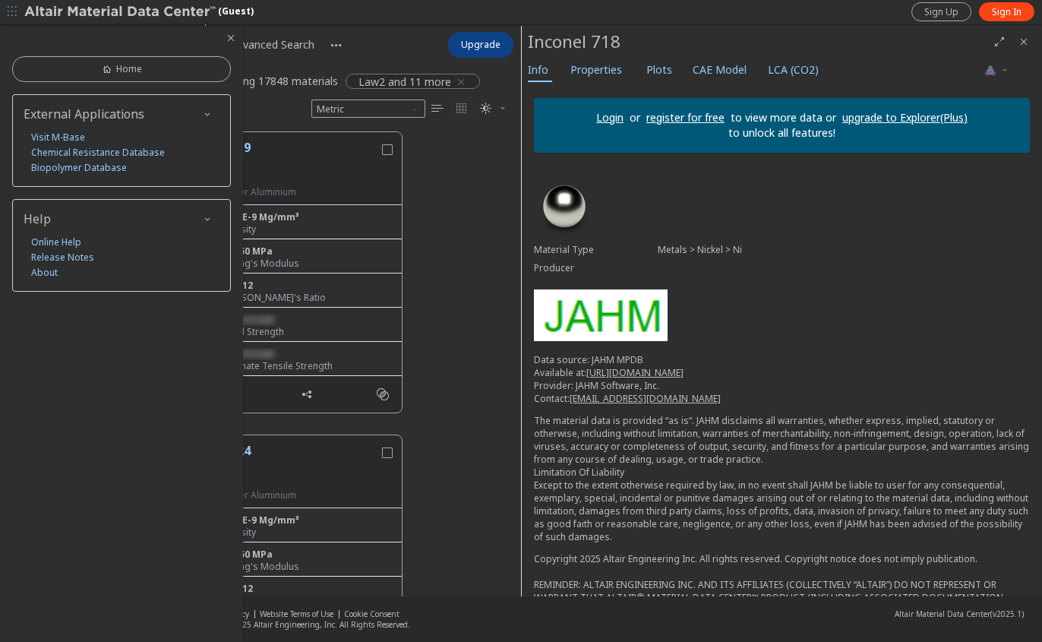
click at [210, 112] on icon "button" at bounding box center [207, 114] width 12 height 12
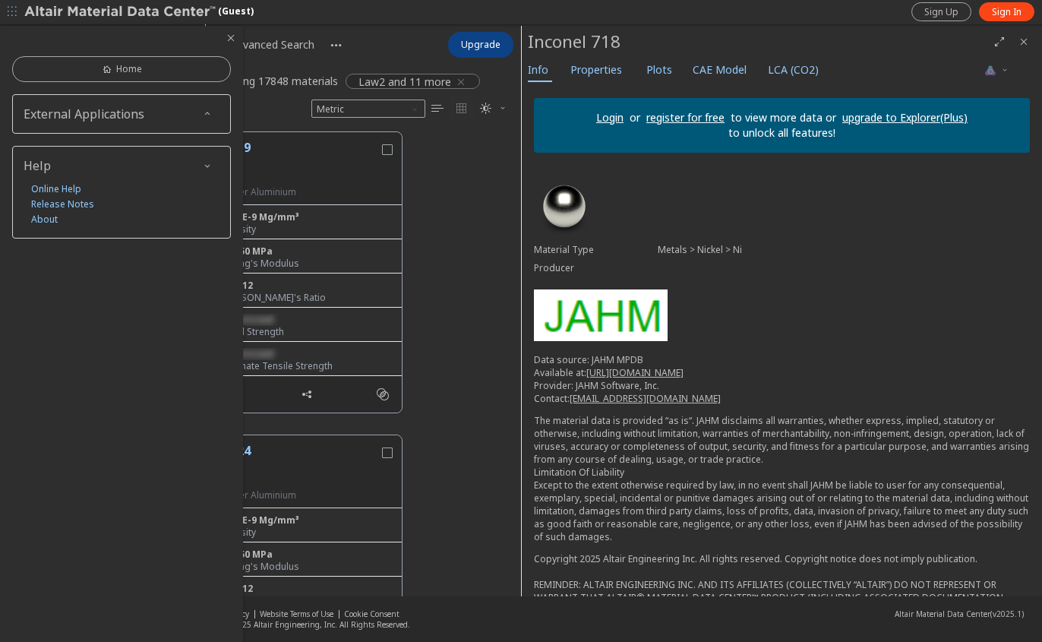
click at [210, 112] on icon "button" at bounding box center [207, 114] width 12 height 12
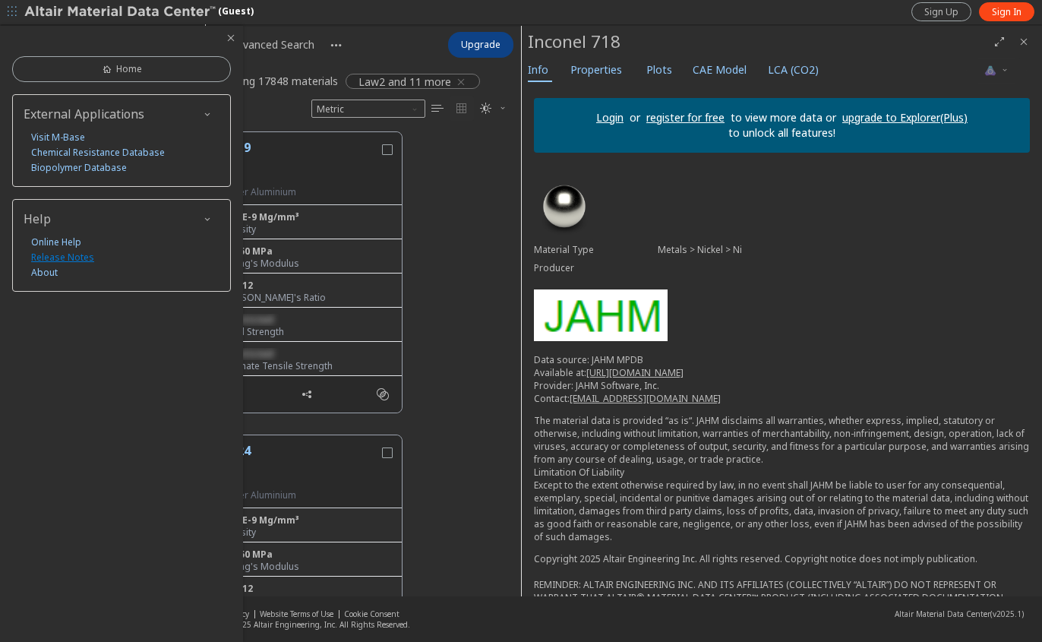
click at [52, 260] on link "Release Notes" at bounding box center [62, 257] width 63 height 15
